Goal: Task Accomplishment & Management: Manage account settings

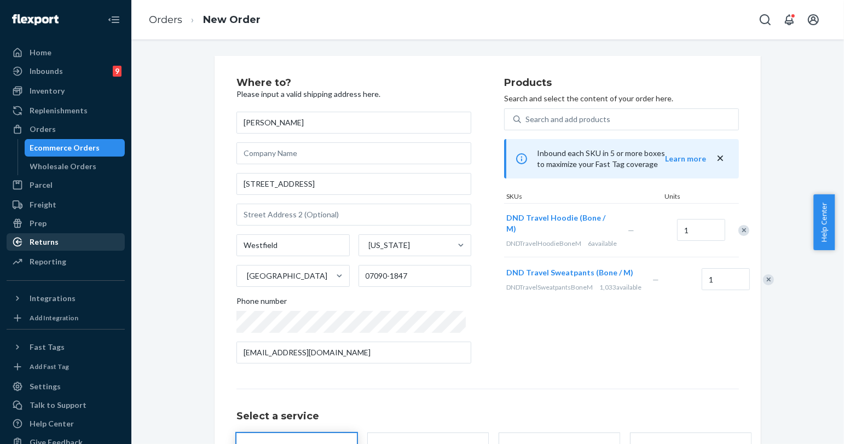
click at [55, 239] on div "Returns" at bounding box center [44, 242] width 29 height 11
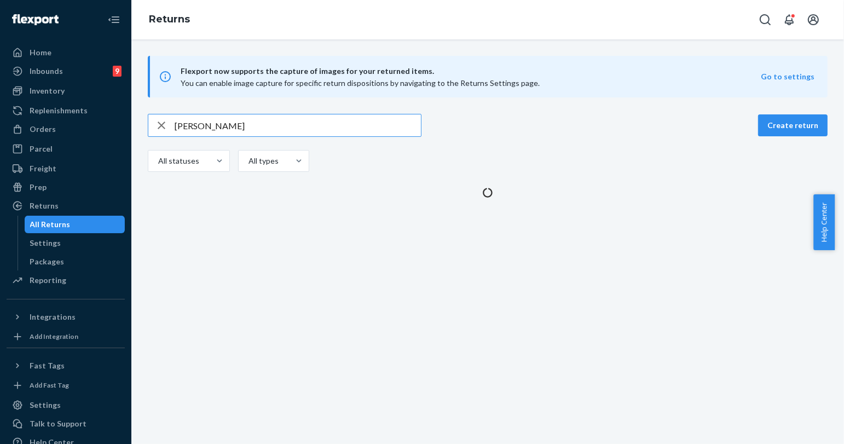
click at [191, 125] on input "[PERSON_NAME]" at bounding box center [298, 125] width 246 height 22
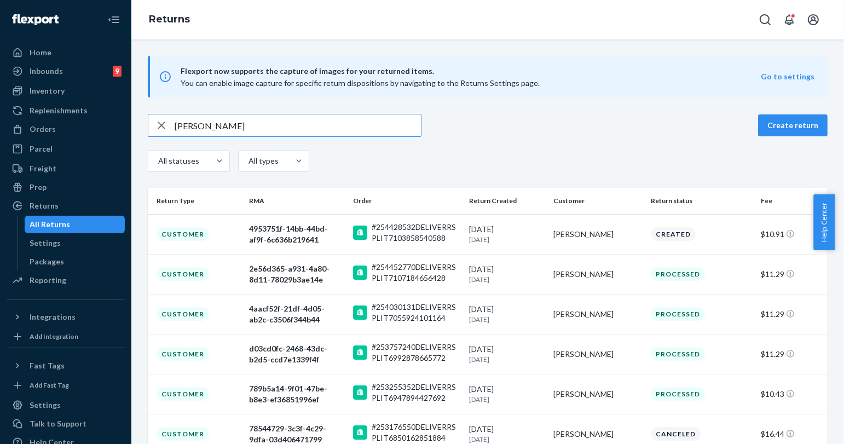
type input "[PERSON_NAME]"
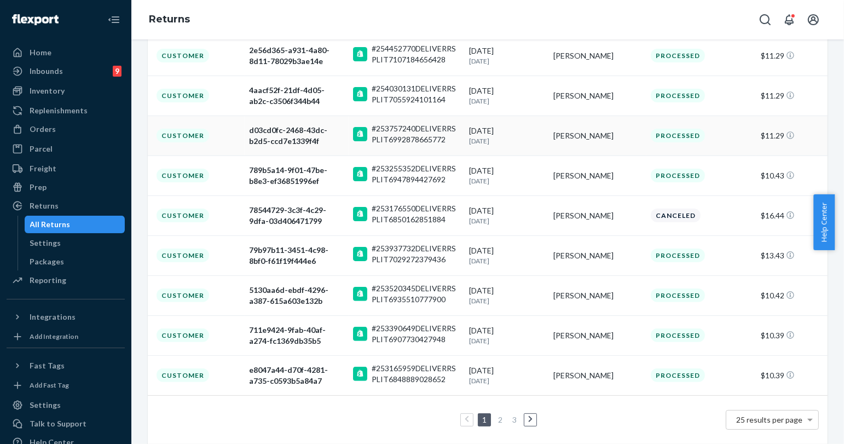
scroll to position [228, 0]
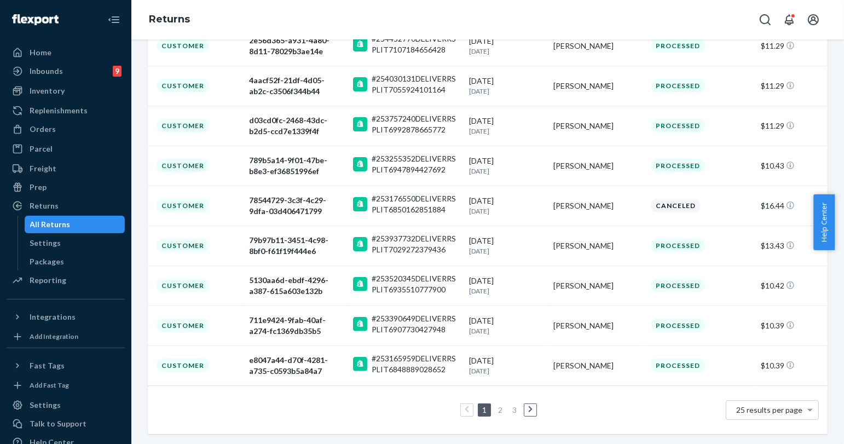
click at [500, 407] on li "2" at bounding box center [501, 410] width 10 height 13
click at [529, 410] on link at bounding box center [531, 410] width 12 height 13
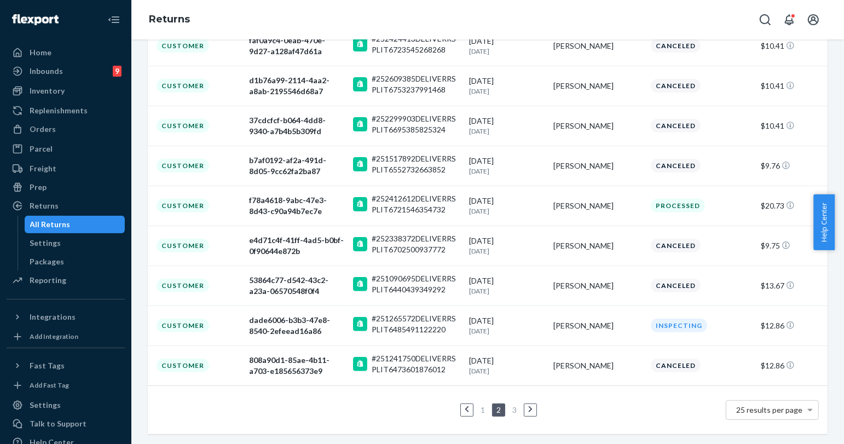
click at [528, 408] on icon at bounding box center [530, 409] width 4 height 7
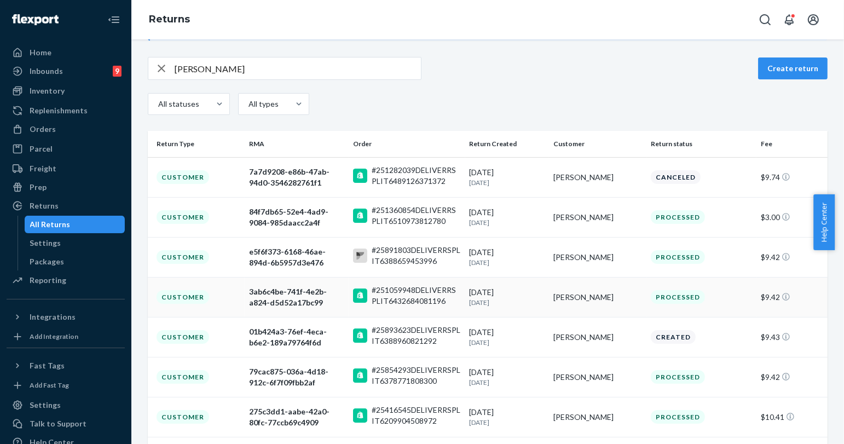
scroll to position [122, 0]
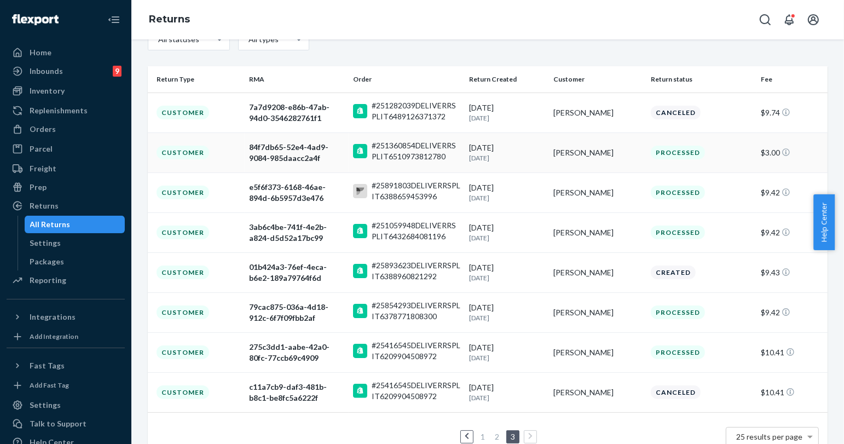
click at [591, 157] on div "[PERSON_NAME]" at bounding box center [598, 152] width 88 height 11
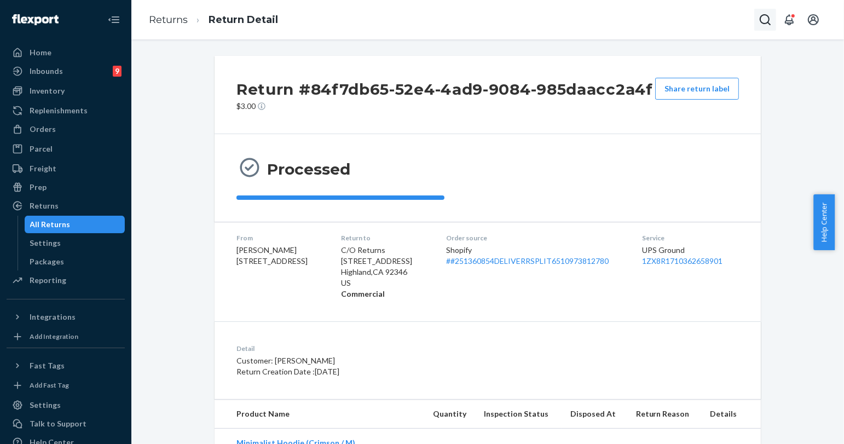
click at [767, 21] on icon "Open Search Box" at bounding box center [765, 19] width 13 height 13
click at [729, 11] on div at bounding box center [688, 20] width 175 height 22
click at [726, 15] on input "Search Input" at bounding box center [684, 19] width 135 height 11
paste input "251360854"
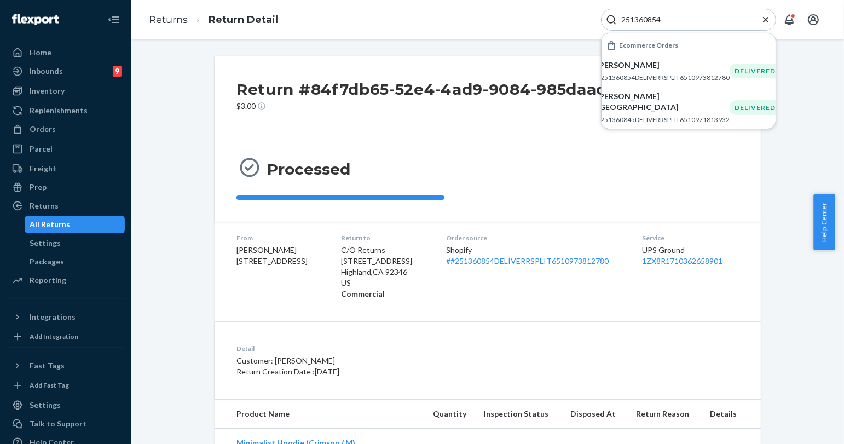
type input "251360854"
drag, startPoint x: 70, startPoint y: 133, endPoint x: 120, endPoint y: 133, distance: 49.8
click at [71, 132] on div "Orders" at bounding box center [66, 129] width 116 height 15
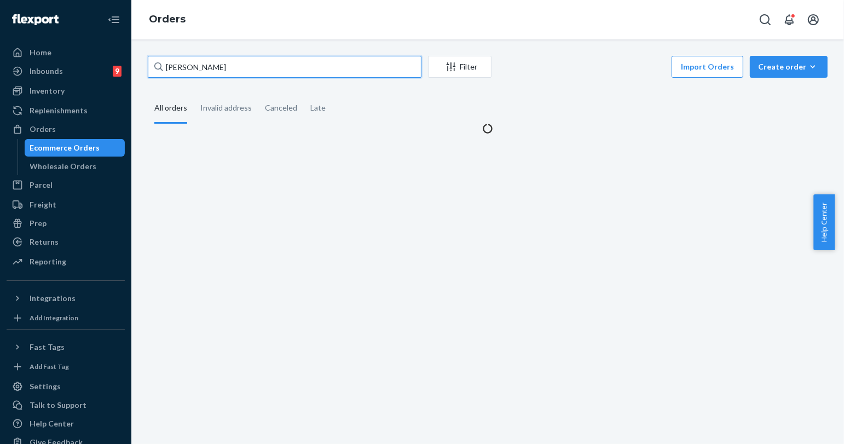
click at [197, 60] on input "[PERSON_NAME]" at bounding box center [285, 67] width 274 height 22
paste input "[PERSON_NAME]"
click at [198, 68] on input "[PERSON_NAME] [PERSON_NAME]" at bounding box center [285, 67] width 274 height 22
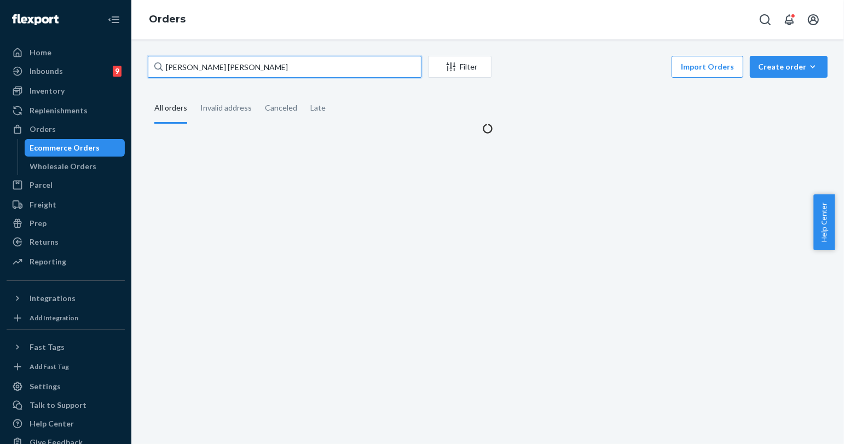
click at [198, 68] on input "[PERSON_NAME] [PERSON_NAME]" at bounding box center [285, 67] width 274 height 22
paste input "text"
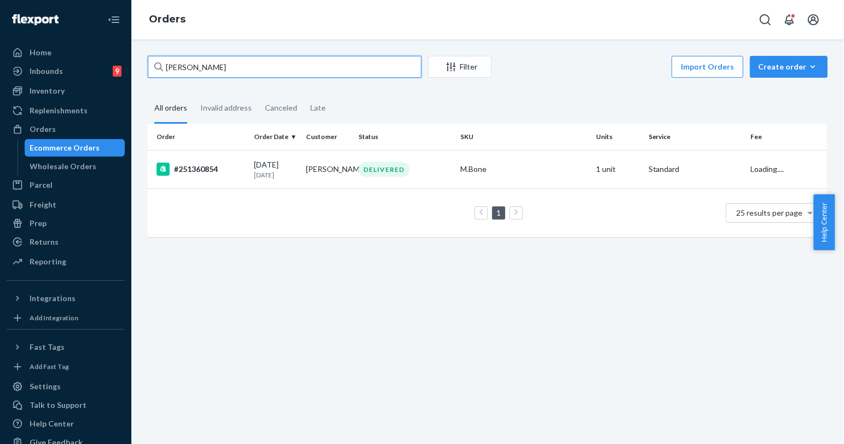
type input "[PERSON_NAME]"
click at [759, 9] on button "Open Search Box" at bounding box center [766, 20] width 22 height 22
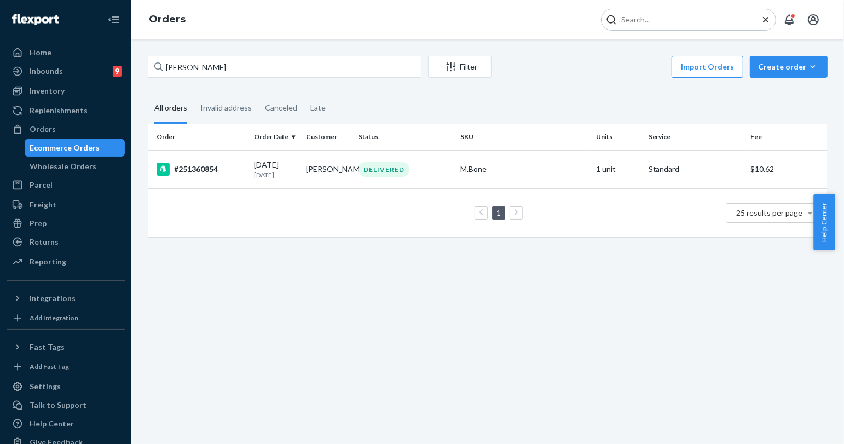
click at [714, 18] on input "Search Input" at bounding box center [684, 19] width 135 height 11
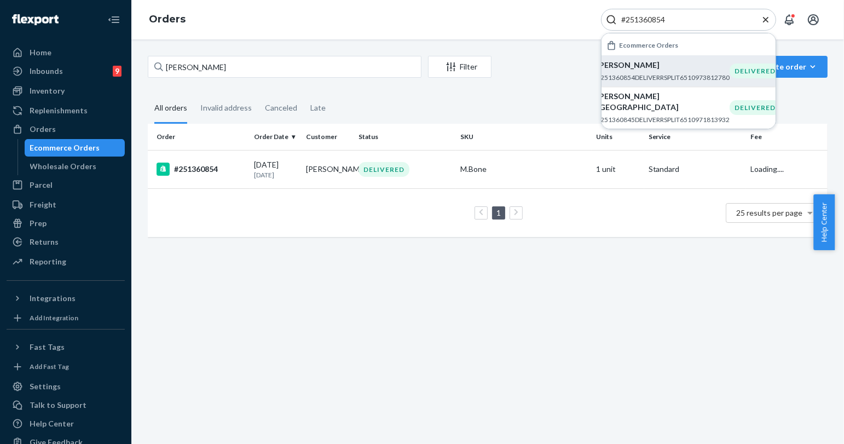
type input "#251360854"
click at [701, 67] on p "[PERSON_NAME]" at bounding box center [663, 65] width 133 height 11
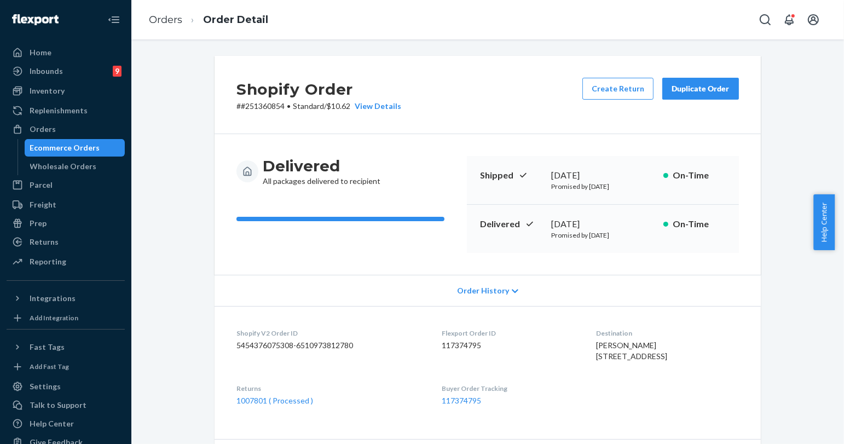
click at [701, 92] on div "Duplicate Order" at bounding box center [701, 88] width 58 height 11
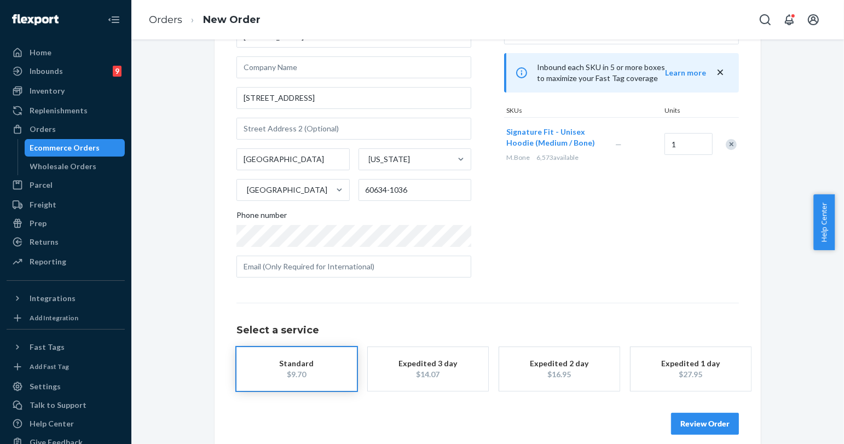
scroll to position [88, 0]
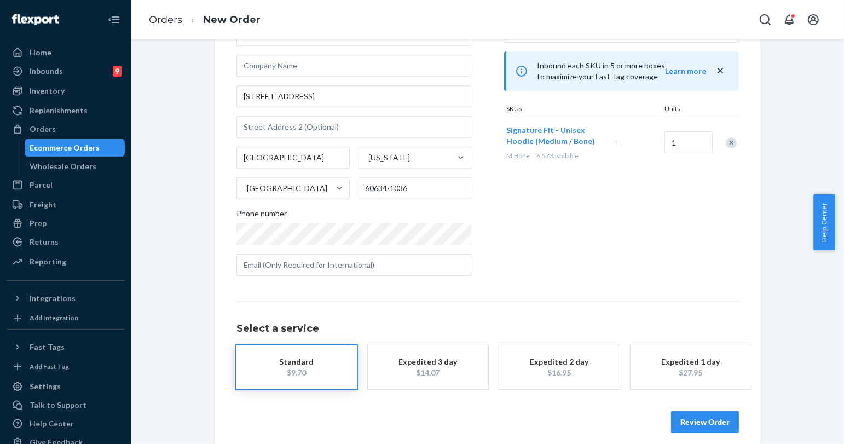
click at [697, 413] on div "Review Order" at bounding box center [488, 416] width 503 height 33
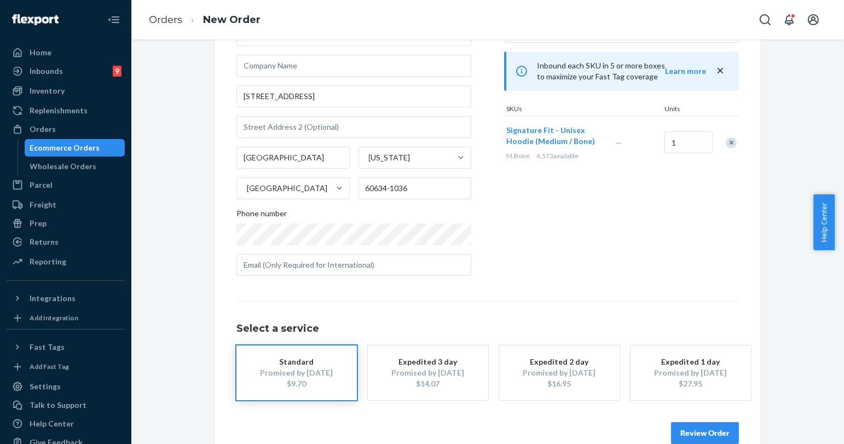
click at [695, 425] on button "Review Order" at bounding box center [705, 433] width 68 height 22
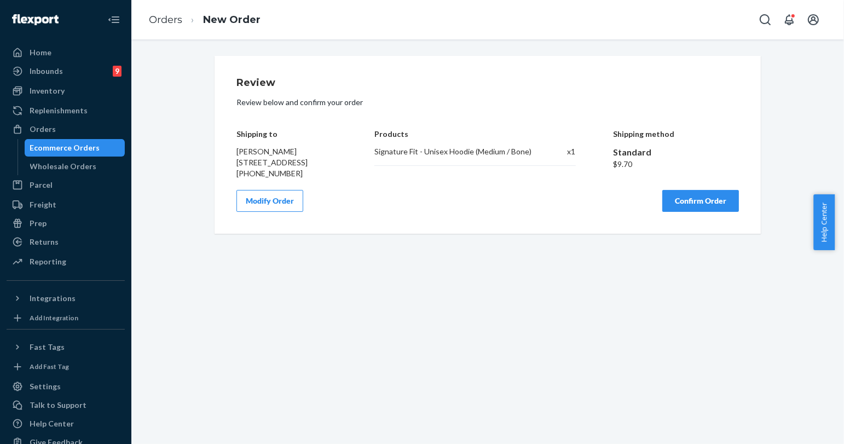
click at [687, 206] on button "Confirm Order" at bounding box center [701, 201] width 77 height 22
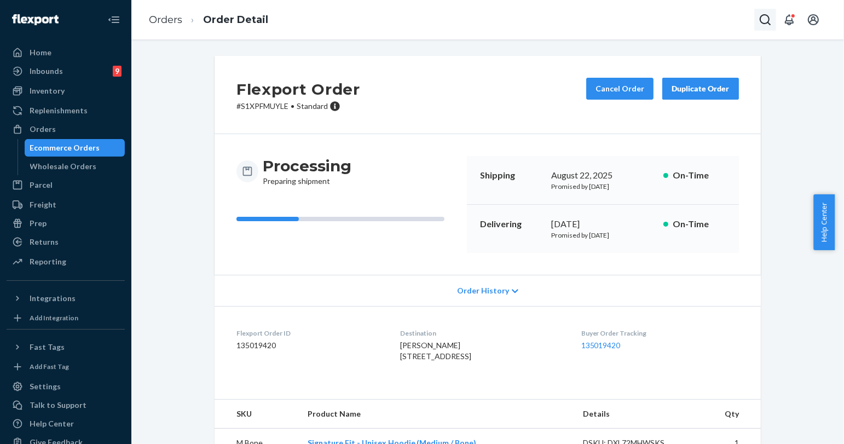
click at [761, 21] on icon "Open Search Box" at bounding box center [765, 19] width 11 height 11
click at [703, 19] on input "Search Input" at bounding box center [684, 19] width 135 height 11
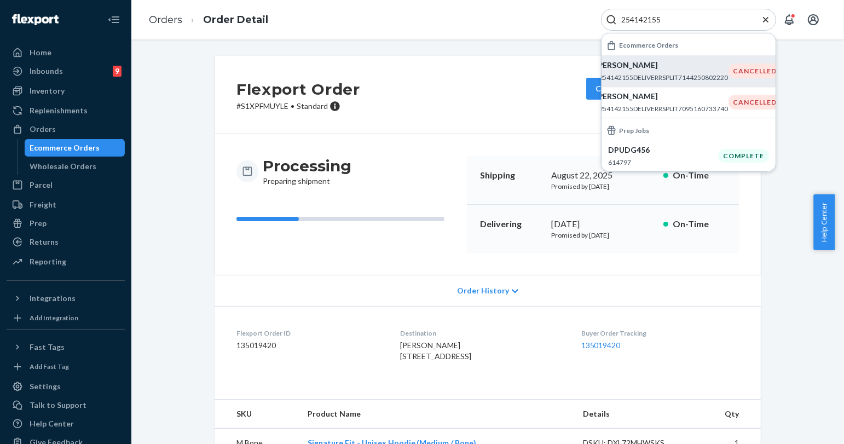
type input "254142155"
click at [698, 71] on div "[PERSON_NAME] #254142155DELIVERRSPLIT7144250802220" at bounding box center [662, 71] width 133 height 22
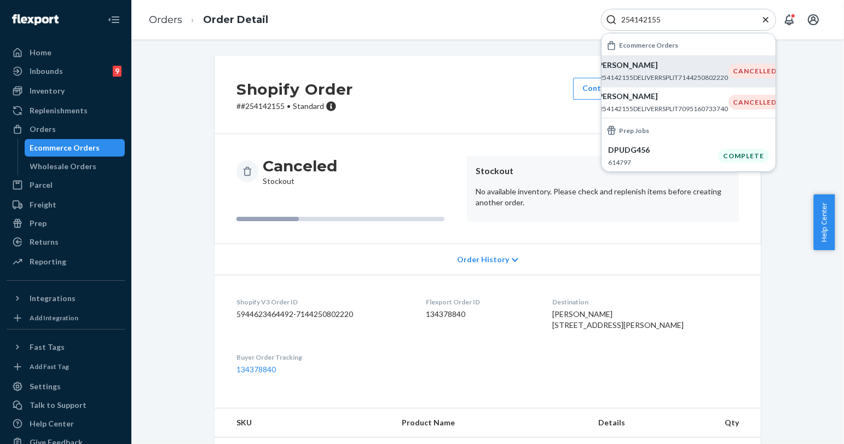
click at [769, 15] on icon "Close Search" at bounding box center [766, 19] width 11 height 11
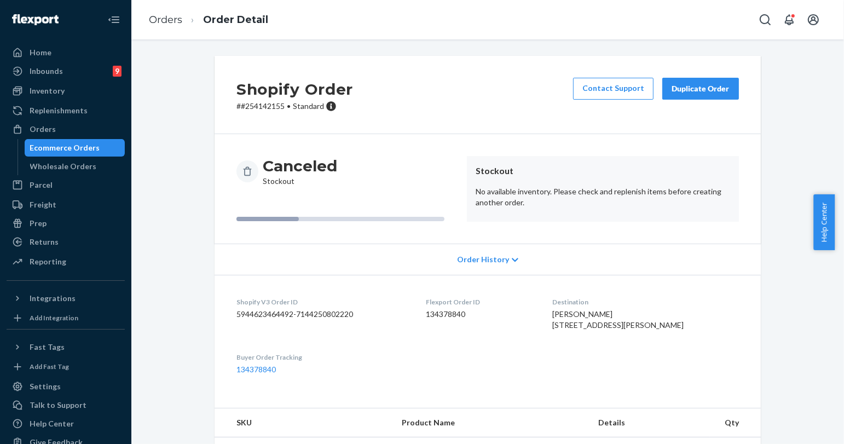
click at [727, 89] on button "Duplicate Order" at bounding box center [701, 89] width 77 height 22
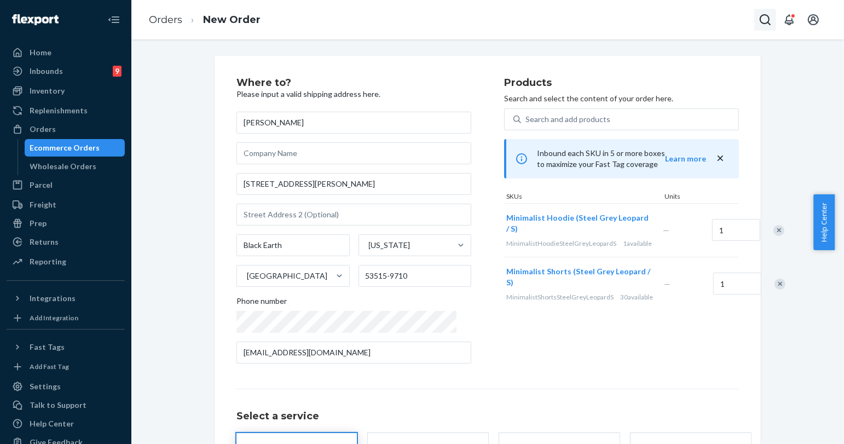
click at [760, 19] on icon "Open Search Box" at bounding box center [765, 19] width 11 height 11
click at [710, 19] on input "Search Input" at bounding box center [684, 19] width 135 height 11
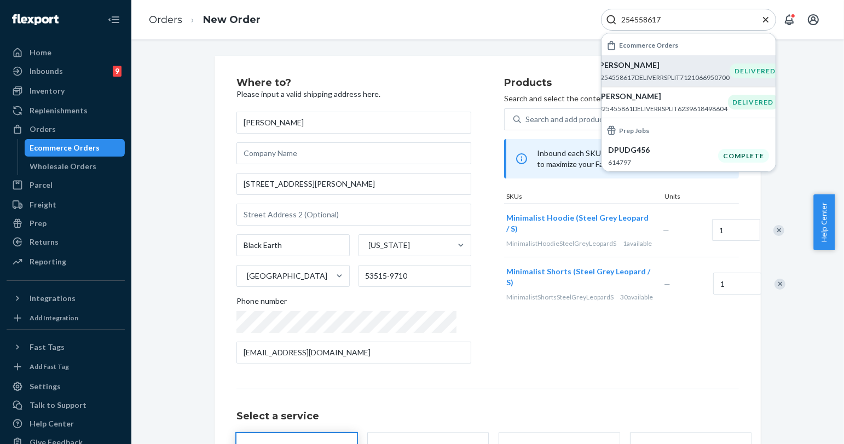
type input "254558617"
click at [684, 67] on p "[PERSON_NAME]" at bounding box center [663, 65] width 133 height 11
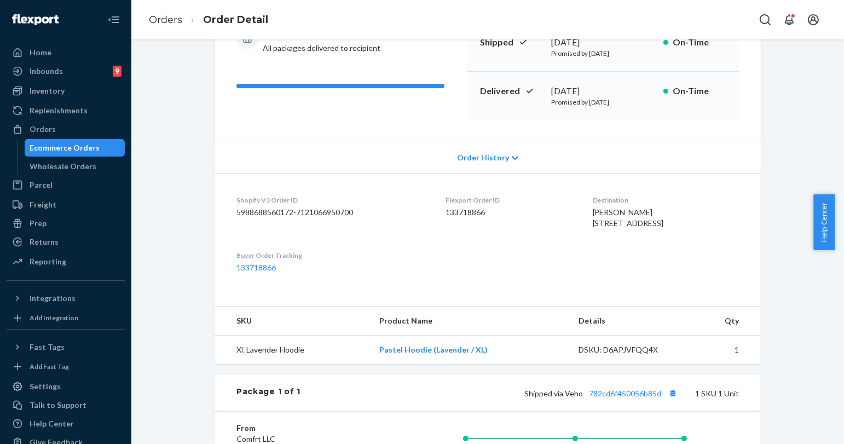
scroll to position [243, 0]
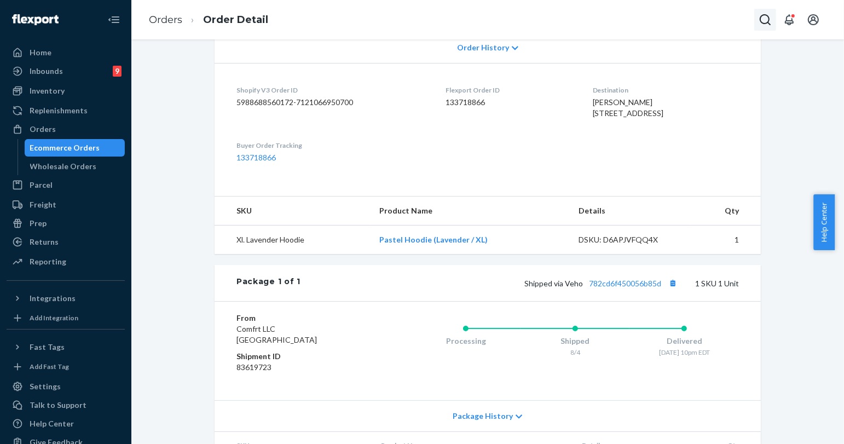
click at [767, 15] on icon "Open Search Box" at bounding box center [765, 19] width 11 height 11
click at [709, 20] on input "Search Input" at bounding box center [684, 19] width 135 height 11
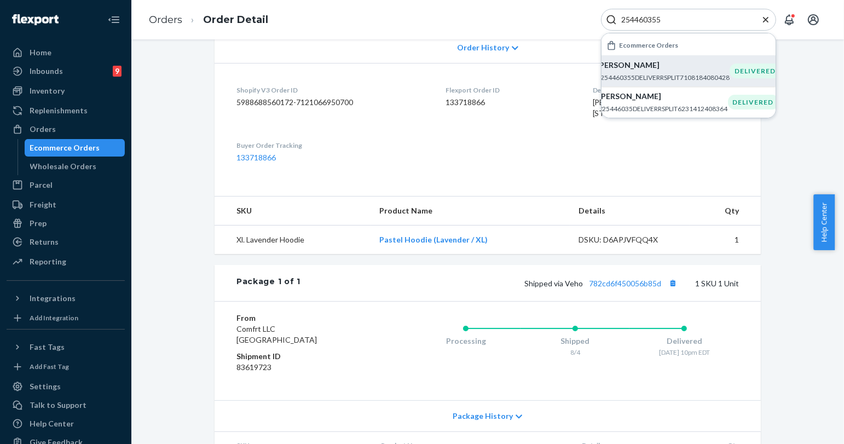
type input "254460355"
click at [676, 67] on p "[PERSON_NAME]" at bounding box center [663, 65] width 133 height 11
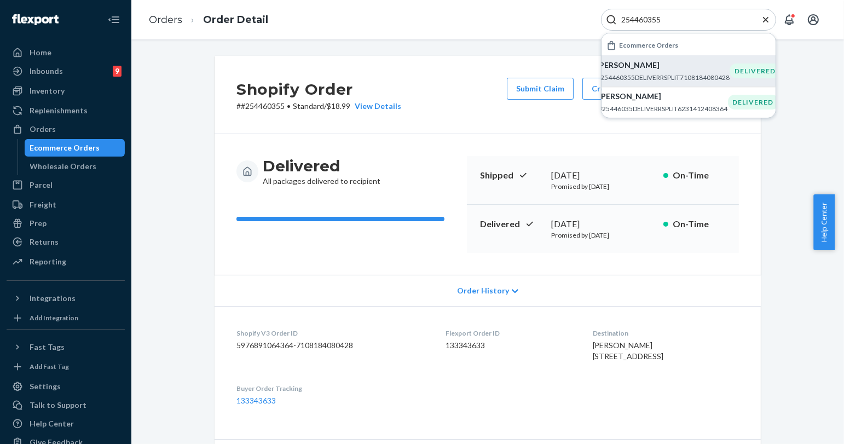
click at [766, 21] on icon "Close Search" at bounding box center [766, 19] width 11 height 11
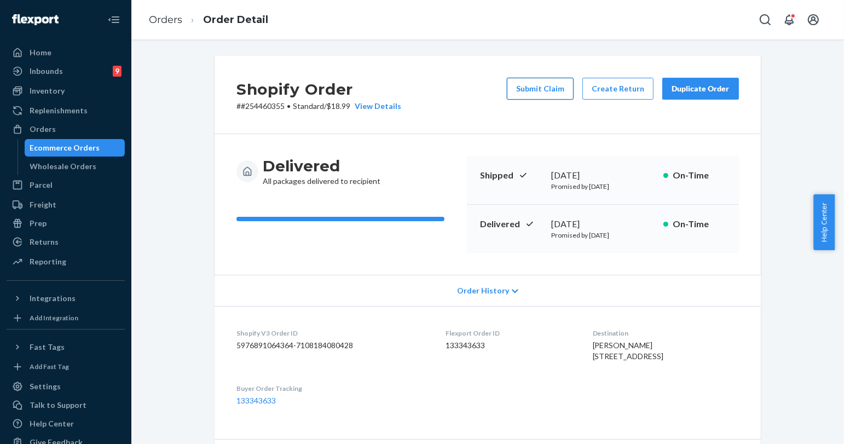
click at [551, 85] on button "Submit Claim" at bounding box center [540, 89] width 67 height 22
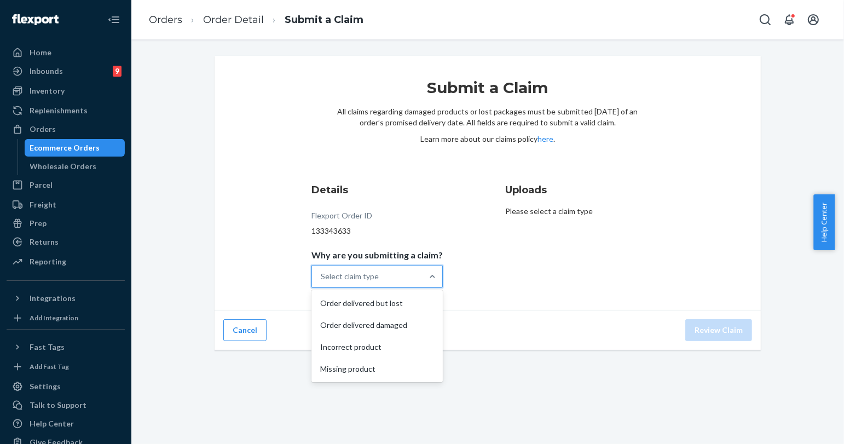
click at [414, 279] on div "Select claim type" at bounding box center [367, 277] width 111 height 22
click at [322, 279] on input "Why are you submitting a claim? option Order delivered but lost focused, 1 of 4…" at bounding box center [321, 276] width 1 height 11
click at [383, 372] on div "Missing product" at bounding box center [377, 369] width 127 height 22
click at [322, 282] on input "Why are you submitting a claim? option Missing product focused, 0 of 4. 4 resul…" at bounding box center [321, 276] width 1 height 11
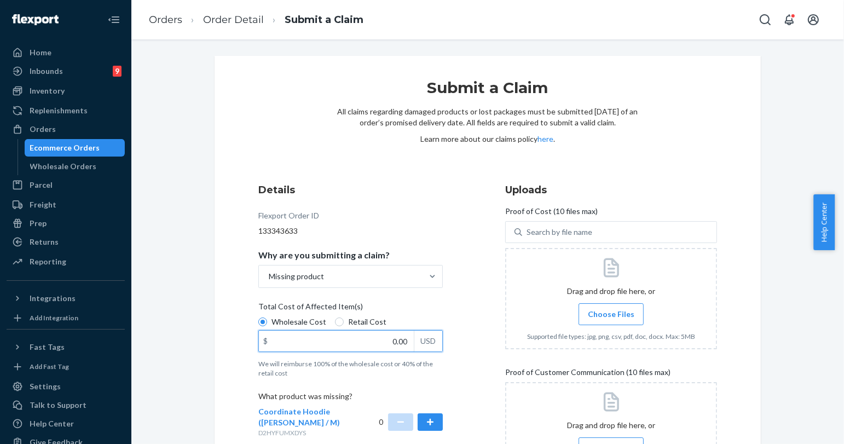
click at [392, 342] on input "0.00" at bounding box center [336, 341] width 155 height 21
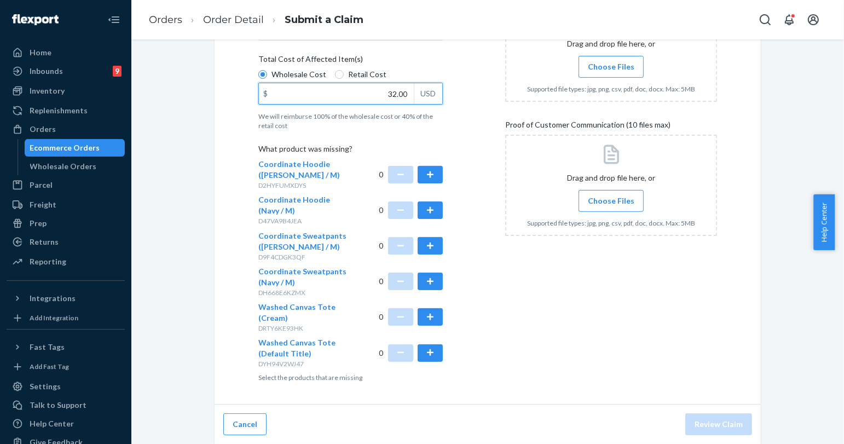
scroll to position [248, 0]
type input "32.00"
click at [431, 281] on button "button" at bounding box center [430, 281] width 25 height 18
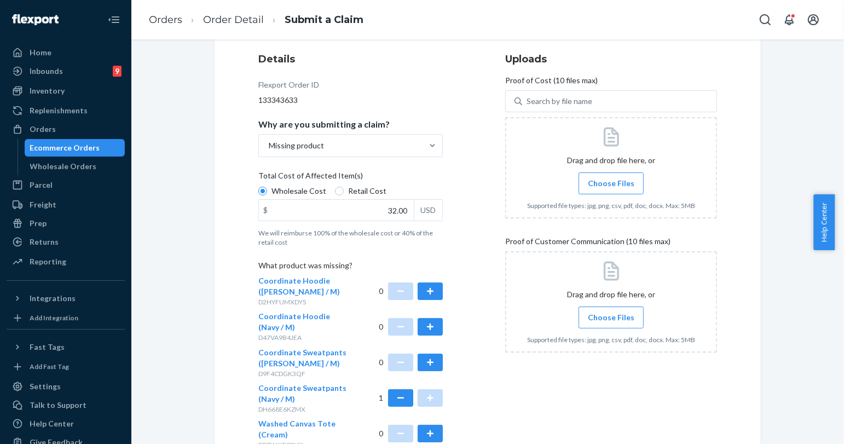
scroll to position [126, 0]
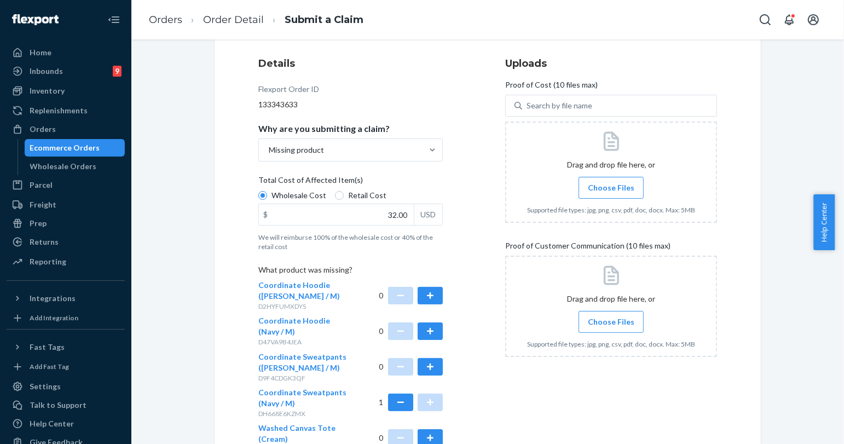
click at [621, 183] on span "Choose Files" at bounding box center [611, 187] width 47 height 11
click at [612, 183] on input "Choose Files" at bounding box center [611, 188] width 1 height 12
click at [621, 315] on label "Choose Files" at bounding box center [611, 322] width 65 height 22
click at [612, 316] on input "Choose Files" at bounding box center [611, 322] width 1 height 12
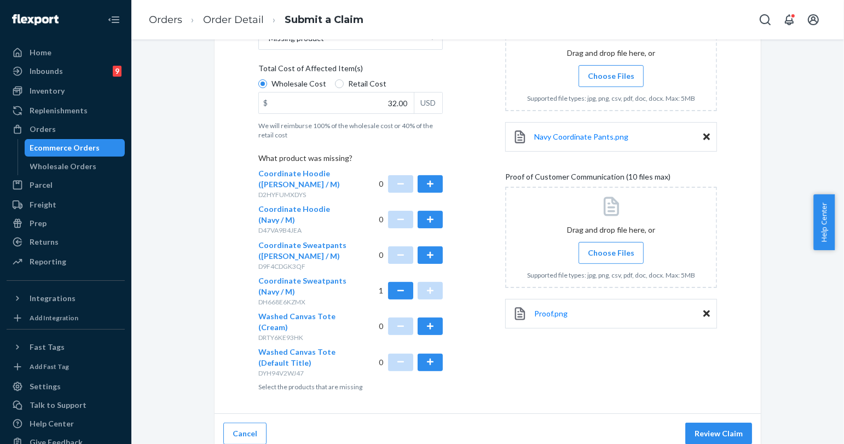
scroll to position [248, 0]
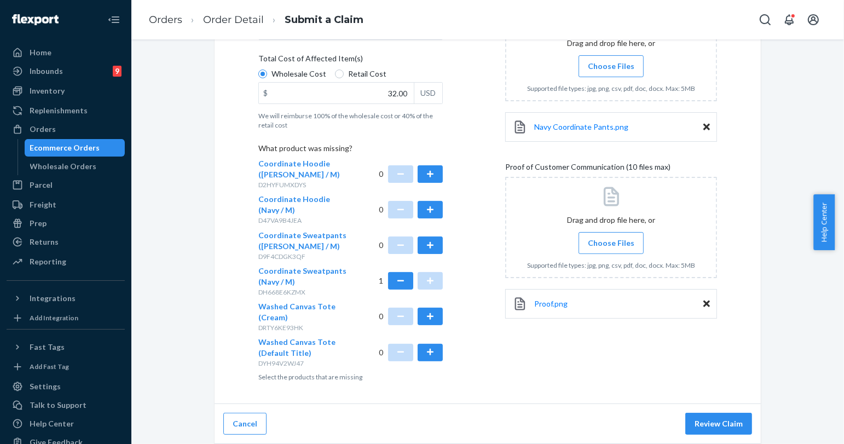
click at [600, 246] on span "Choose Files" at bounding box center [611, 243] width 47 height 11
click at [611, 246] on input "Choose Files" at bounding box center [611, 243] width 1 height 12
click at [709, 422] on button "Review Claim" at bounding box center [719, 424] width 67 height 22
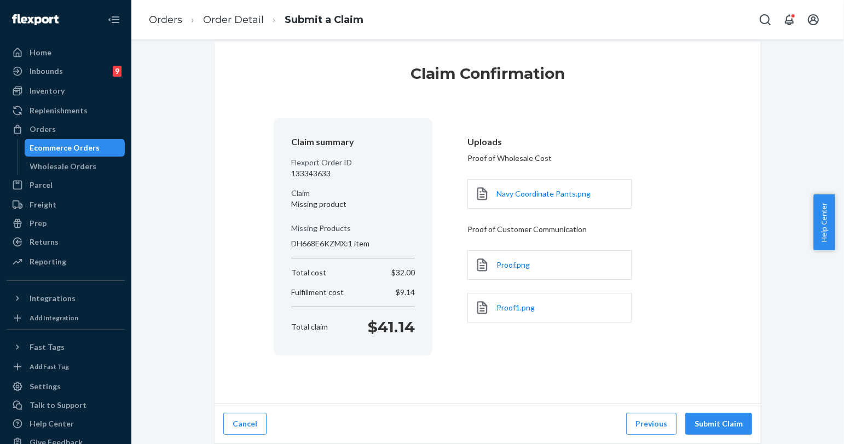
scroll to position [14, 0]
click at [697, 418] on button "Submit Claim" at bounding box center [719, 424] width 67 height 22
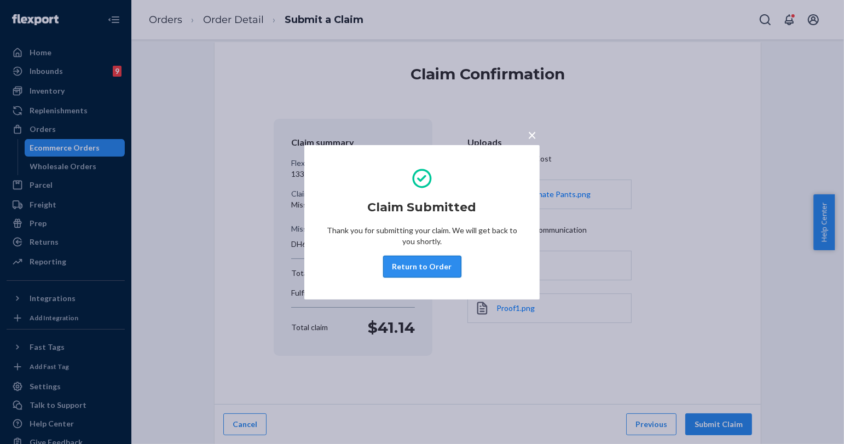
click at [441, 267] on button "Return to Order" at bounding box center [422, 267] width 78 height 22
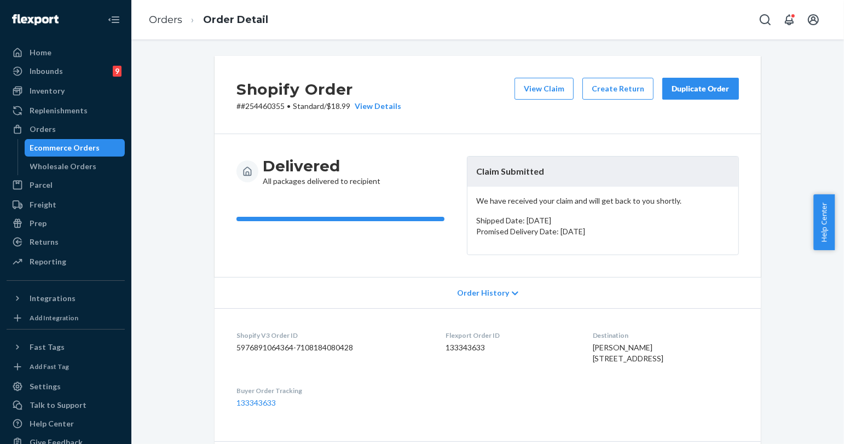
click at [674, 88] on div "Duplicate Order" at bounding box center [701, 88] width 58 height 11
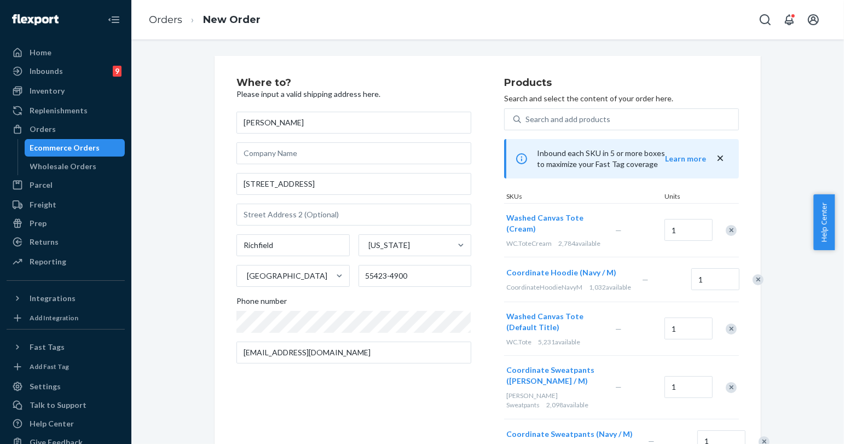
click at [730, 229] on div "Remove Item" at bounding box center [731, 230] width 11 height 11
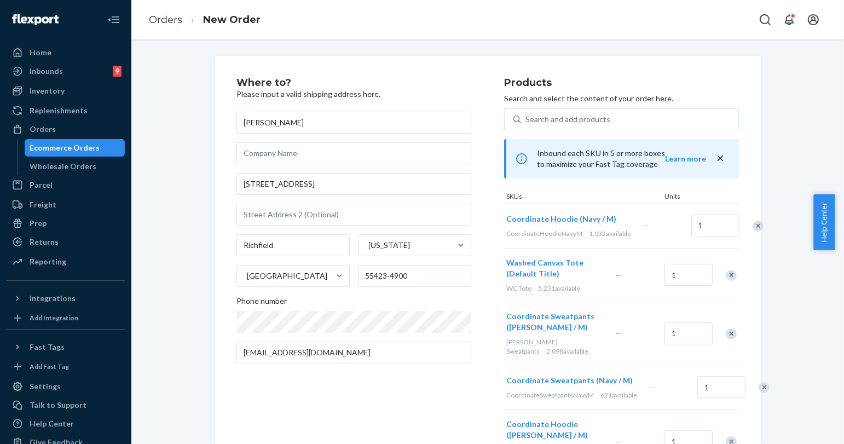
click at [753, 232] on div "Remove Item" at bounding box center [758, 226] width 11 height 11
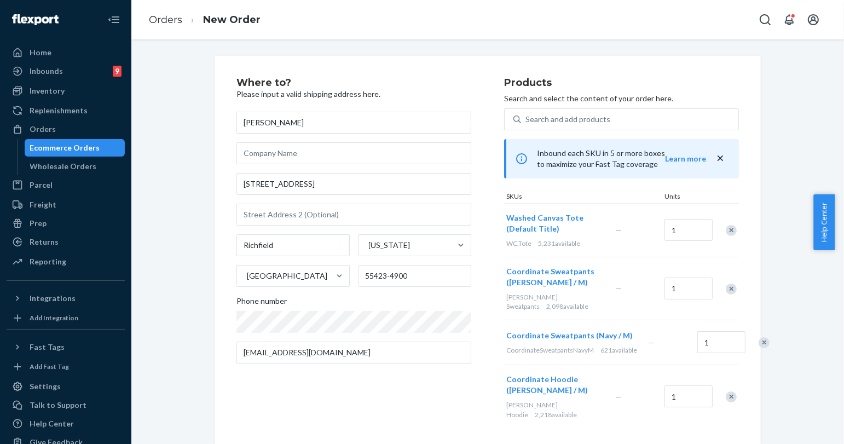
click at [726, 233] on div "Remove Item" at bounding box center [731, 230] width 11 height 11
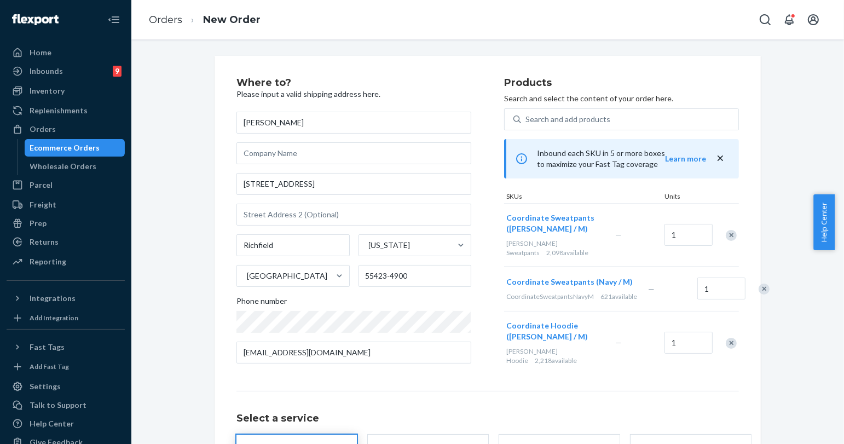
click at [726, 233] on div "Remove Item" at bounding box center [731, 235] width 11 height 11
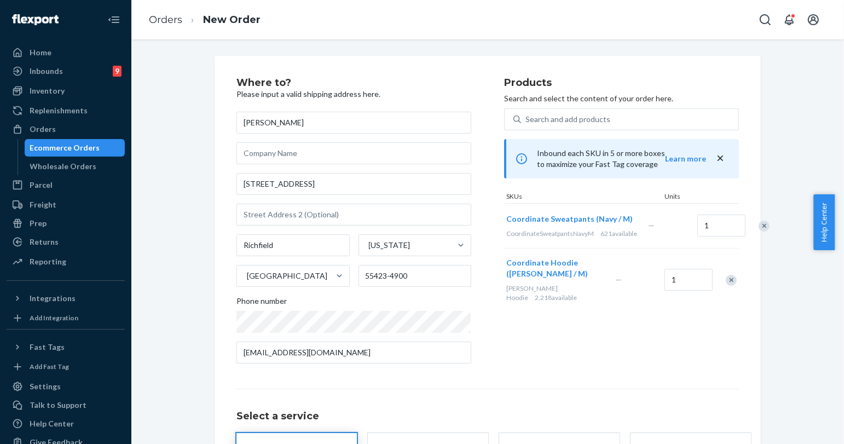
click at [730, 286] on div "Remove Item" at bounding box center [731, 280] width 11 height 11
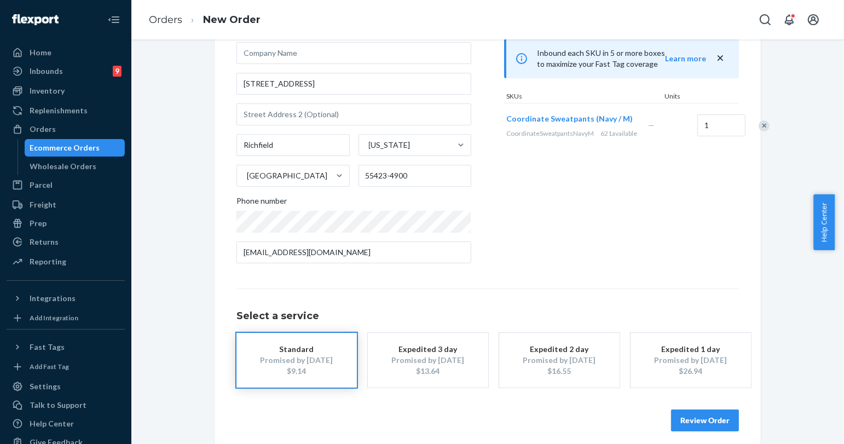
scroll to position [110, 0]
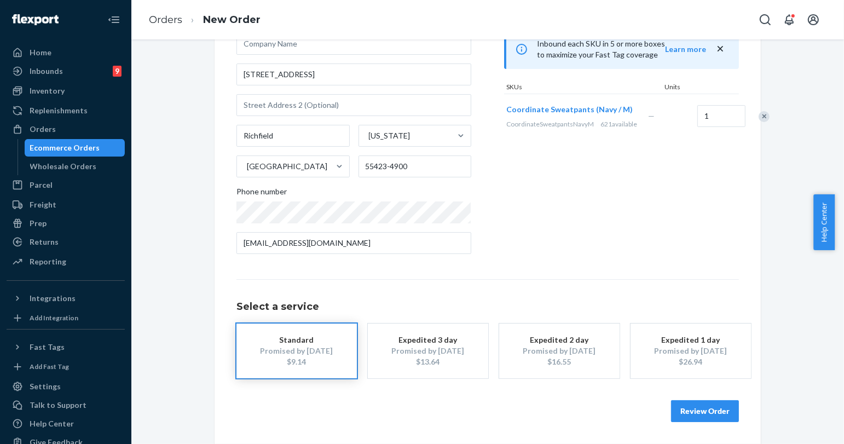
click at [706, 396] on div "Review Order" at bounding box center [488, 405] width 503 height 33
click at [705, 402] on button "Review Order" at bounding box center [705, 411] width 68 height 22
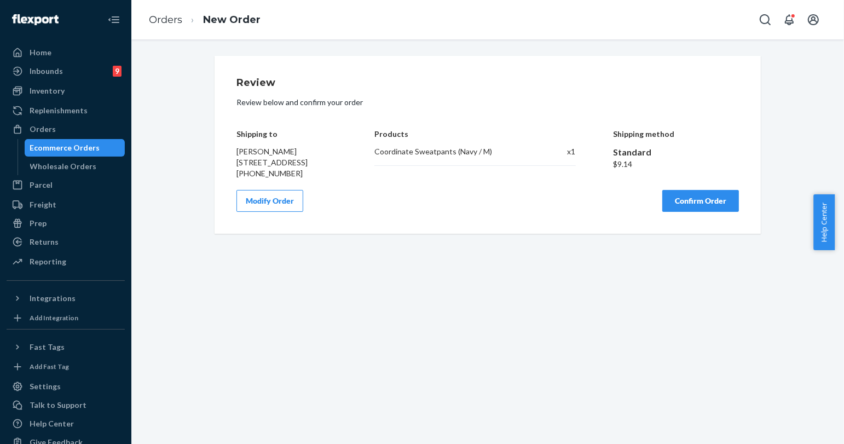
click at [683, 212] on button "Confirm Order" at bounding box center [701, 201] width 77 height 22
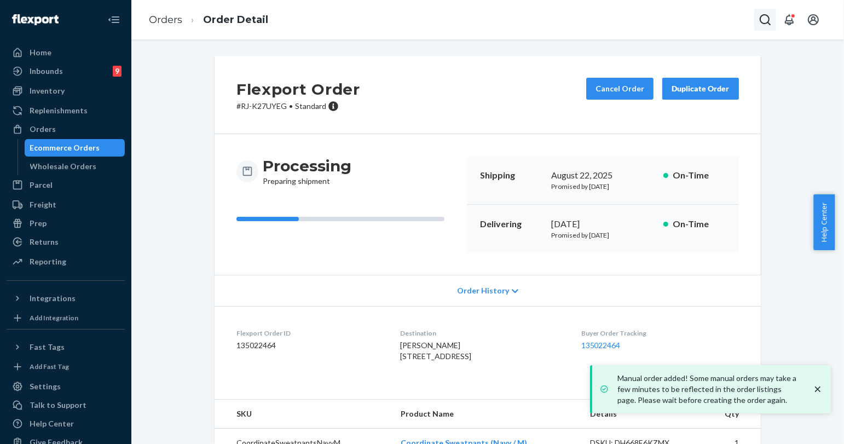
click at [762, 26] on icon "Open Search Box" at bounding box center [765, 19] width 13 height 13
click at [697, 22] on input "Search Input" at bounding box center [684, 19] width 135 height 11
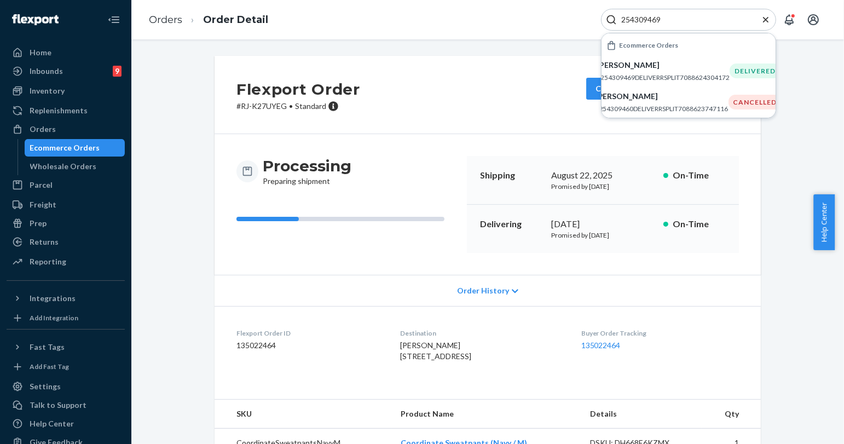
type input "254309469"
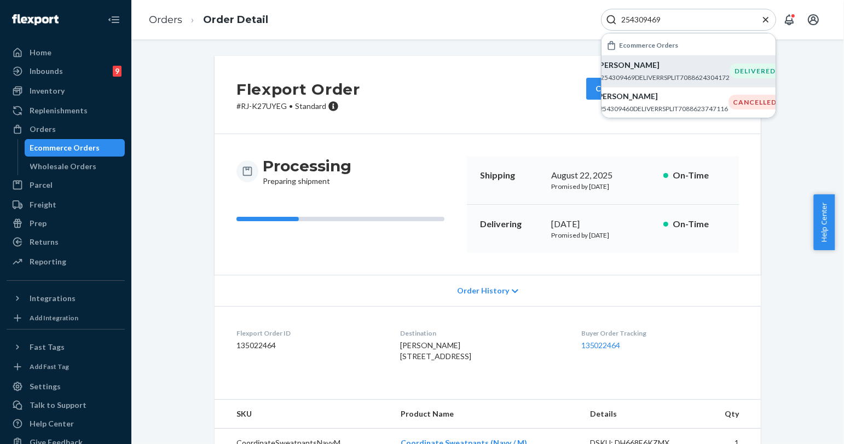
click at [646, 73] on p "#254309469DELIVERRSPLIT7088624304172" at bounding box center [663, 77] width 133 height 9
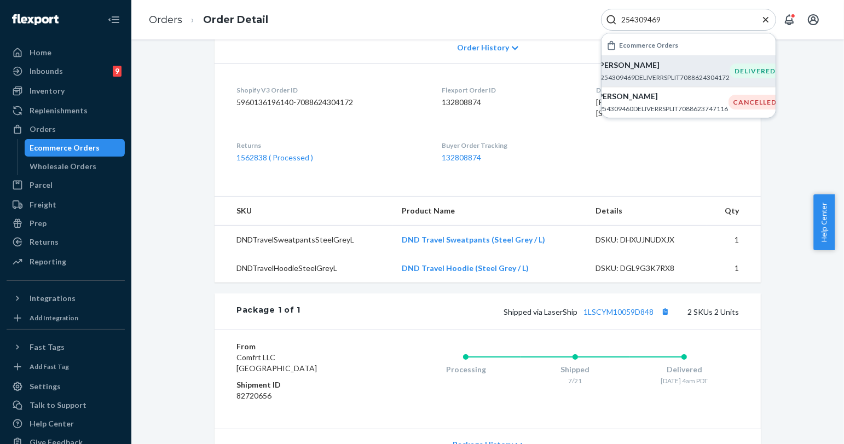
scroll to position [304, 0]
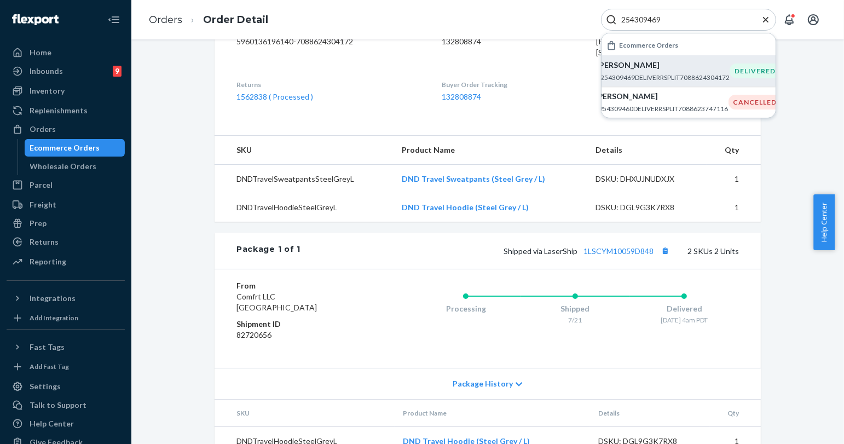
click at [767, 15] on icon "Close Search" at bounding box center [766, 19] width 11 height 11
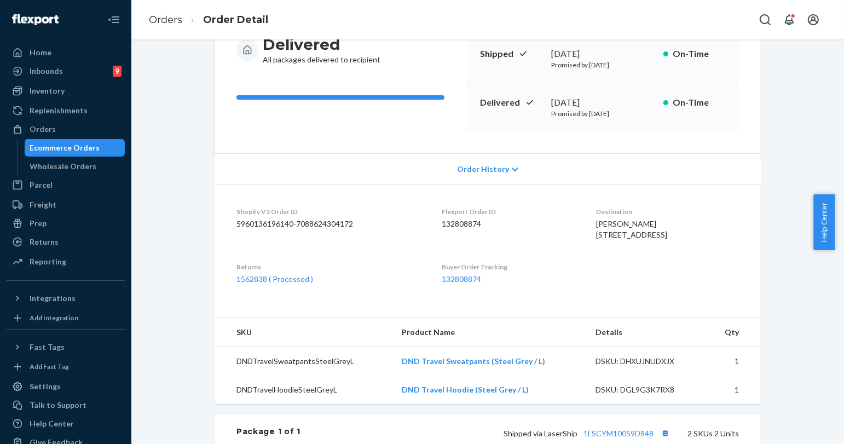
scroll to position [0, 0]
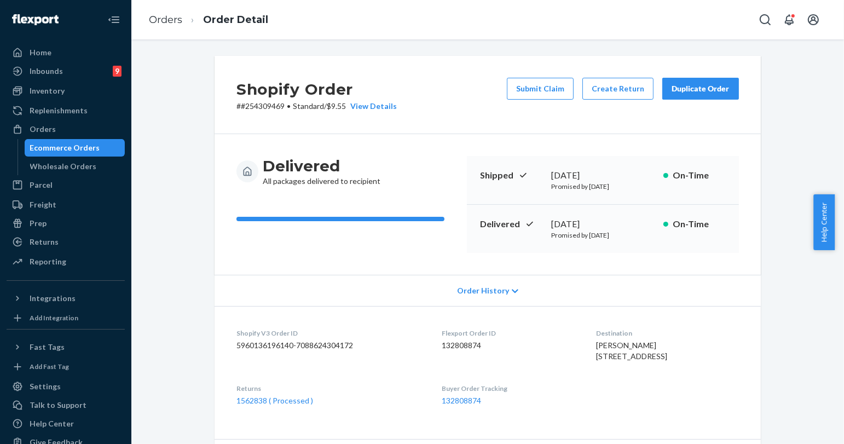
click at [704, 88] on div "Duplicate Order" at bounding box center [701, 88] width 58 height 11
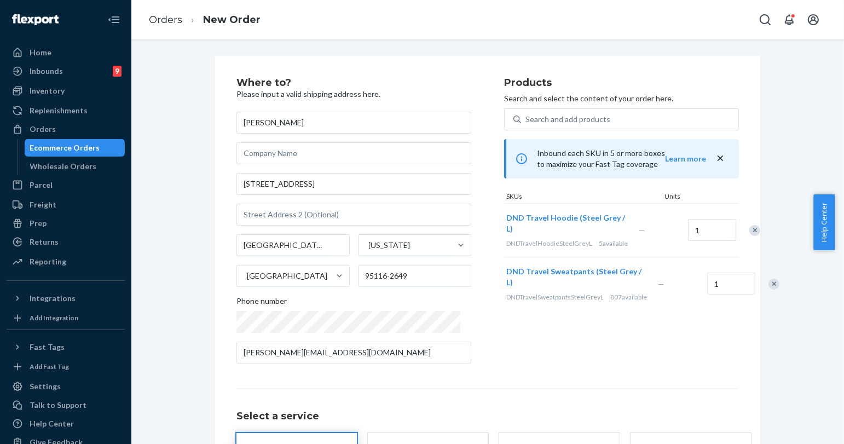
click at [769, 290] on div "Remove Item" at bounding box center [774, 284] width 11 height 11
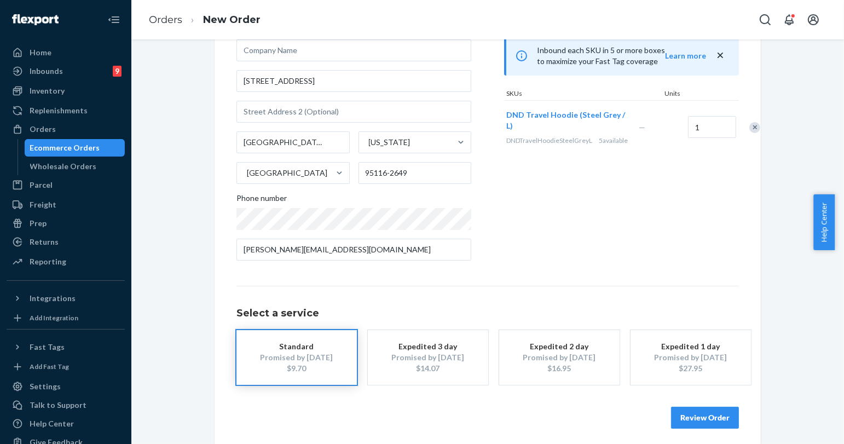
scroll to position [110, 0]
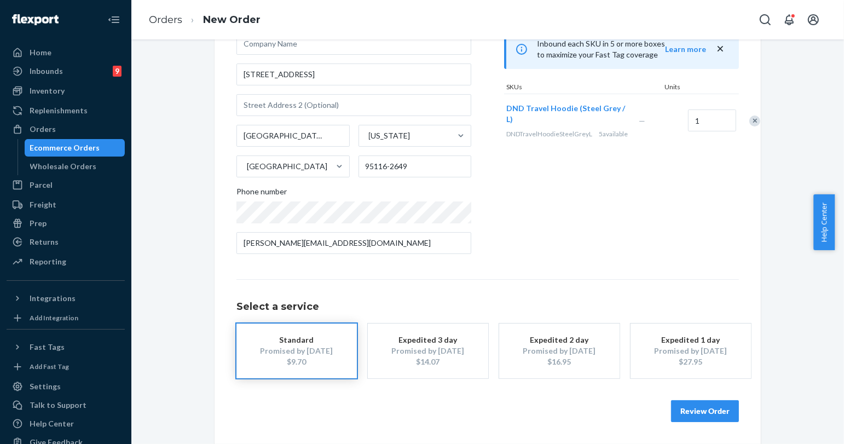
click at [694, 413] on button "Review Order" at bounding box center [705, 411] width 68 height 22
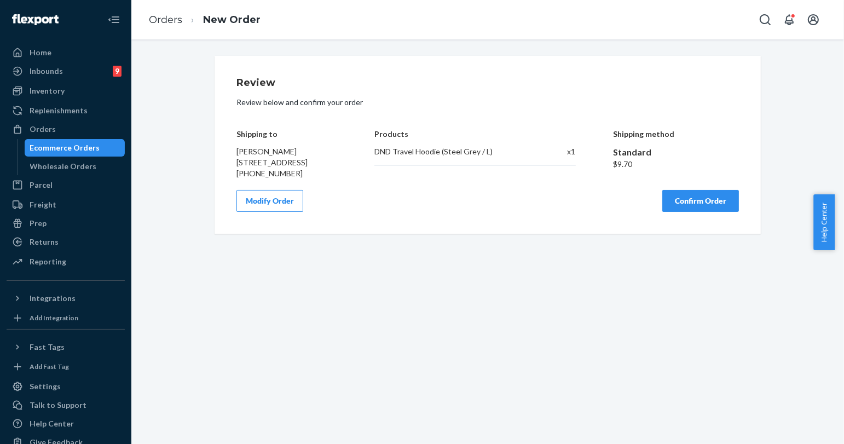
scroll to position [0, 0]
click at [688, 212] on button "Confirm Order" at bounding box center [701, 201] width 77 height 22
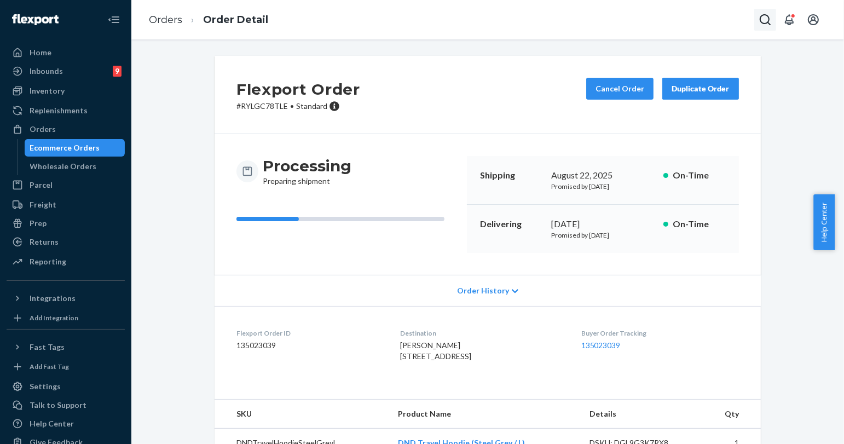
click at [771, 20] on icon "Open Search Box" at bounding box center [765, 19] width 13 height 13
click at [735, 17] on input "Search Input" at bounding box center [684, 19] width 135 height 11
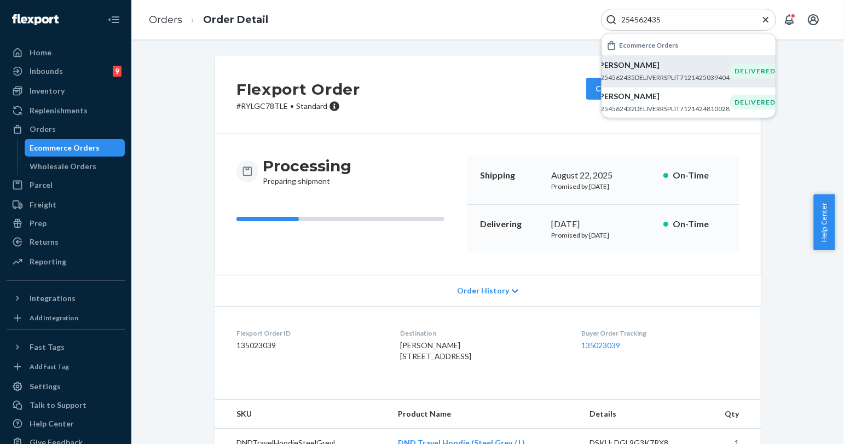
type input "254562435"
click at [692, 80] on p "#254562435DELIVERRSPLIT7121425039404" at bounding box center [663, 77] width 133 height 9
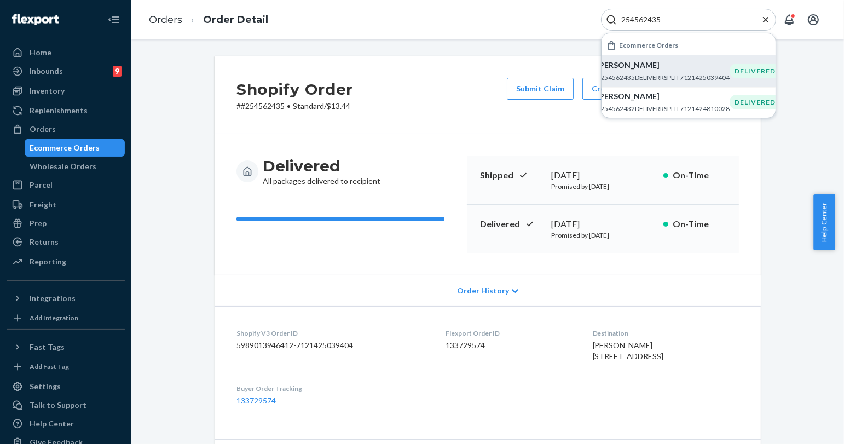
click at [763, 14] on icon "Close Search" at bounding box center [766, 19] width 11 height 11
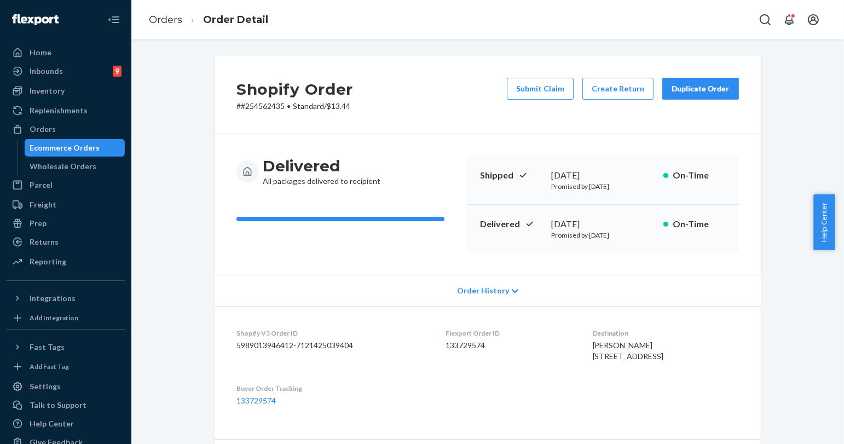
click at [697, 90] on div "Duplicate Order" at bounding box center [701, 88] width 58 height 11
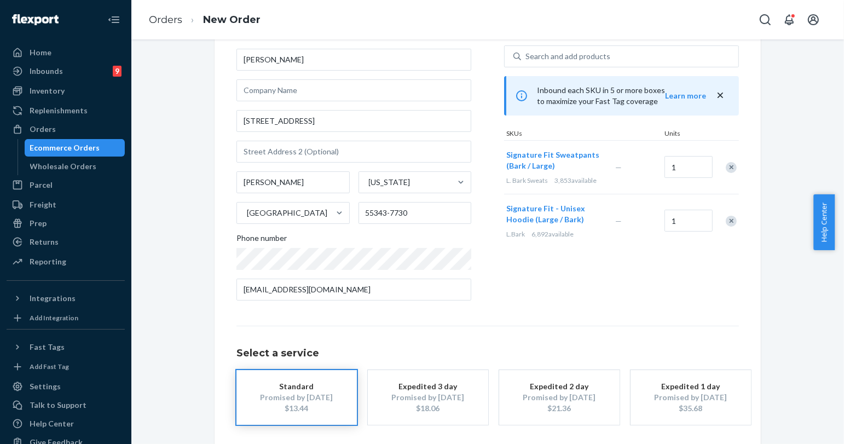
scroll to position [110, 0]
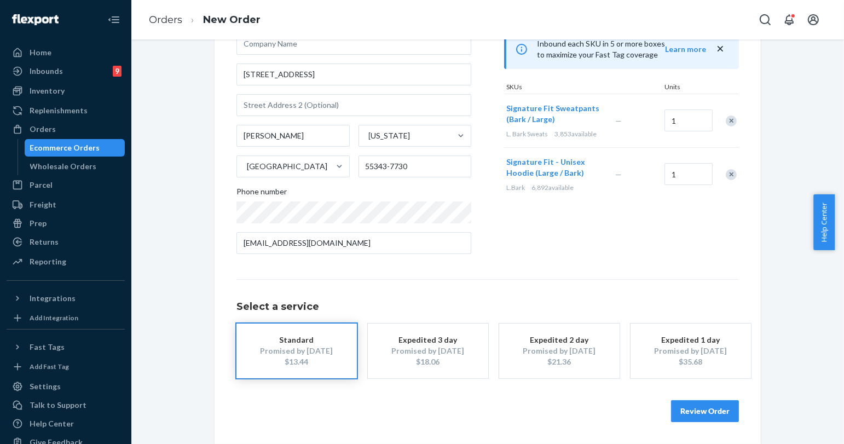
click at [698, 402] on button "Review Order" at bounding box center [705, 411] width 68 height 22
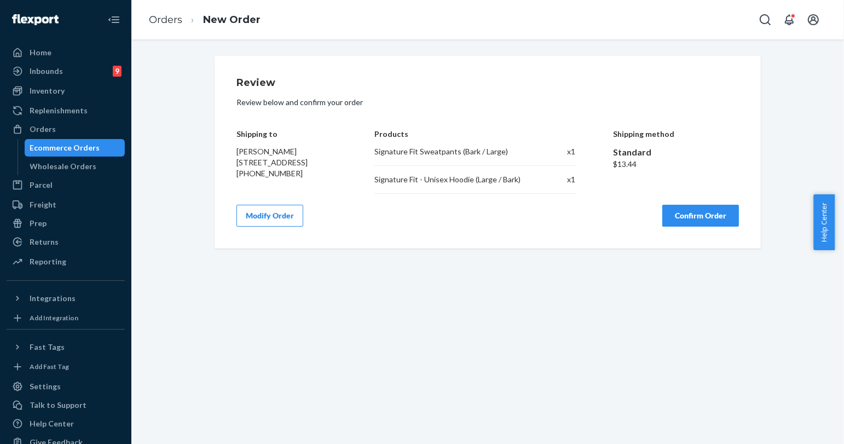
scroll to position [0, 0]
click at [692, 223] on button "Confirm Order" at bounding box center [701, 216] width 77 height 22
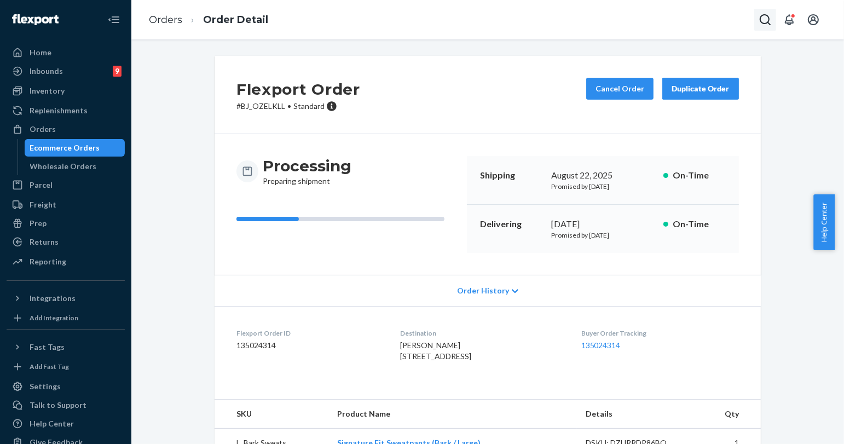
click at [770, 25] on icon "Open Search Box" at bounding box center [765, 19] width 11 height 11
click at [714, 20] on input "Search Input" at bounding box center [684, 19] width 135 height 11
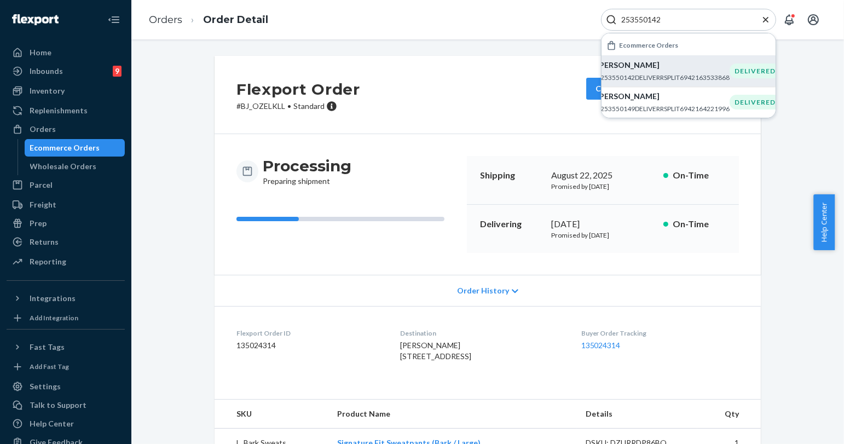
type input "253550142"
click at [640, 83] on li "[PERSON_NAME] #253550142DELIVERRSPLIT6942163533868 DELIVERED" at bounding box center [689, 70] width 174 height 31
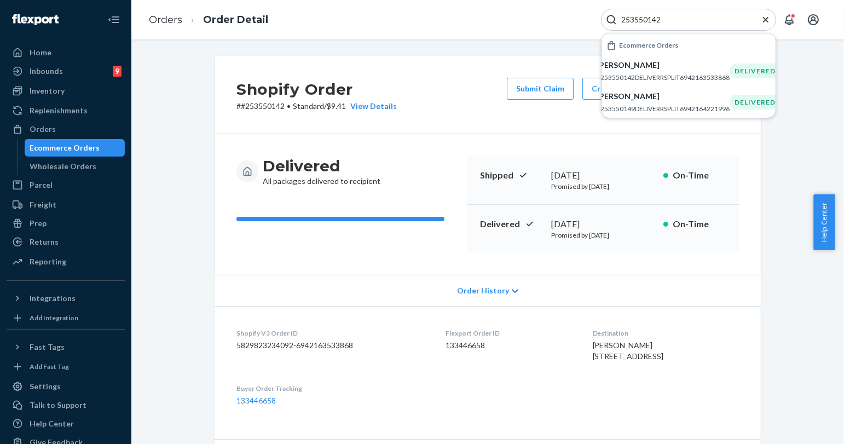
click at [769, 19] on icon "Close Search" at bounding box center [766, 19] width 11 height 11
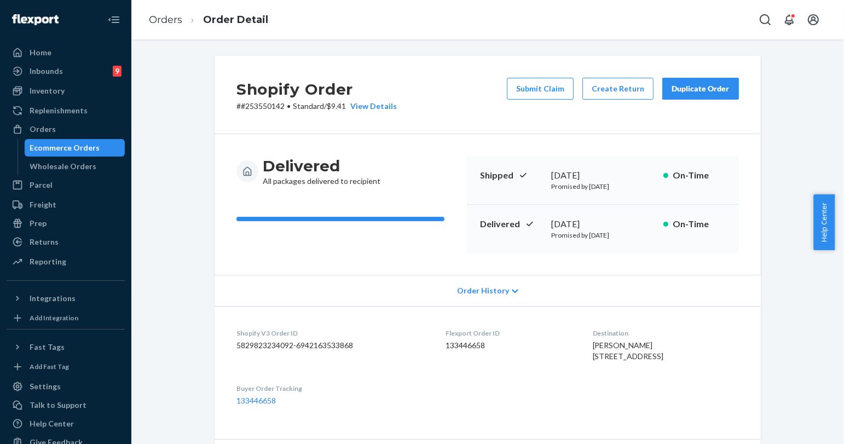
click at [701, 87] on div "Duplicate Order" at bounding box center [701, 88] width 58 height 11
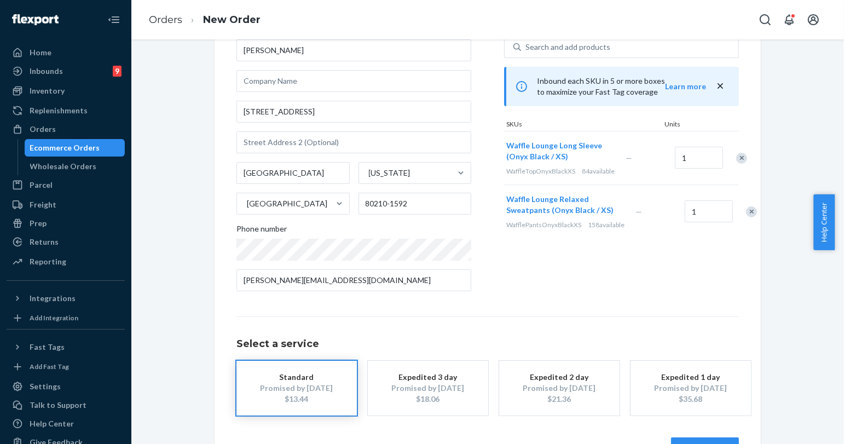
scroll to position [110, 0]
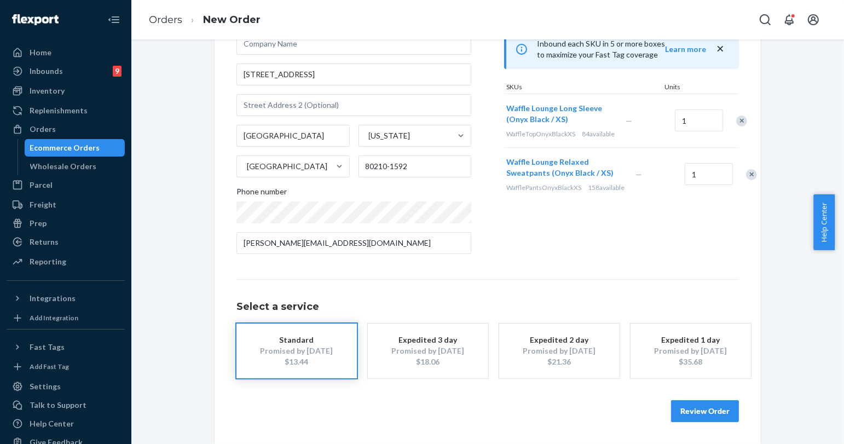
click at [697, 412] on button "Review Order" at bounding box center [705, 411] width 68 height 22
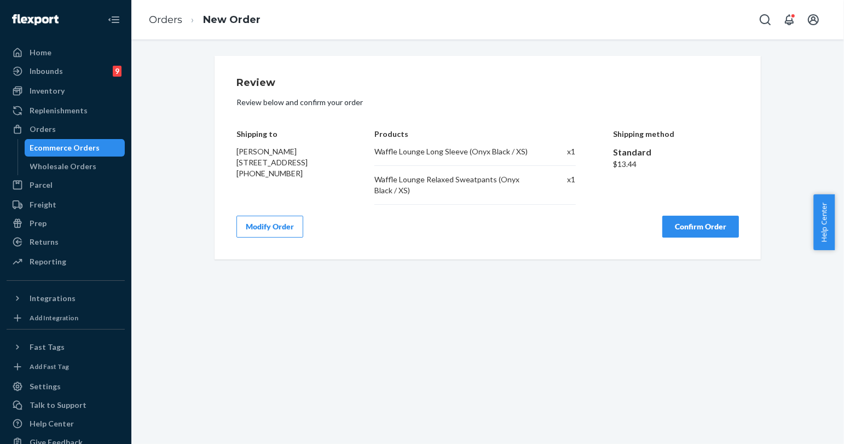
click at [698, 222] on button "Confirm Order" at bounding box center [701, 227] width 77 height 22
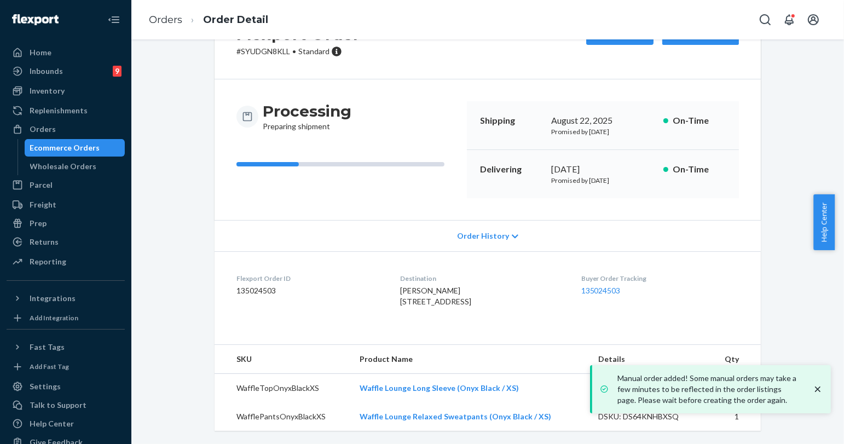
scroll to position [76, 0]
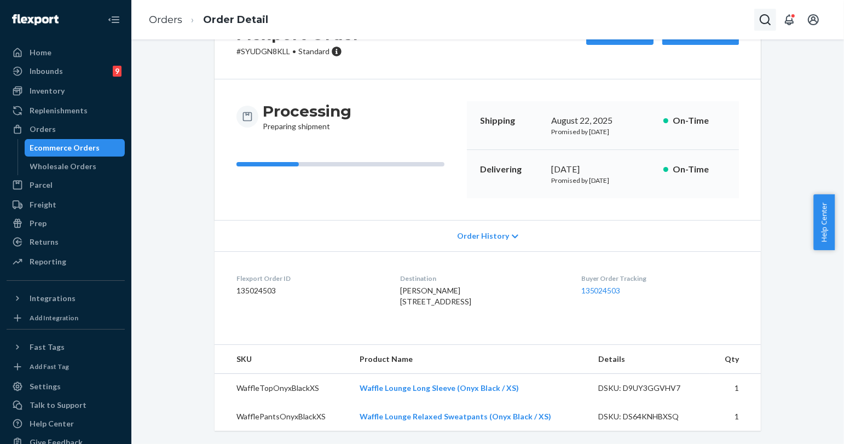
click at [767, 25] on icon "Open Search Box" at bounding box center [765, 19] width 13 height 13
click at [718, 19] on input "Search Input" at bounding box center [684, 19] width 135 height 11
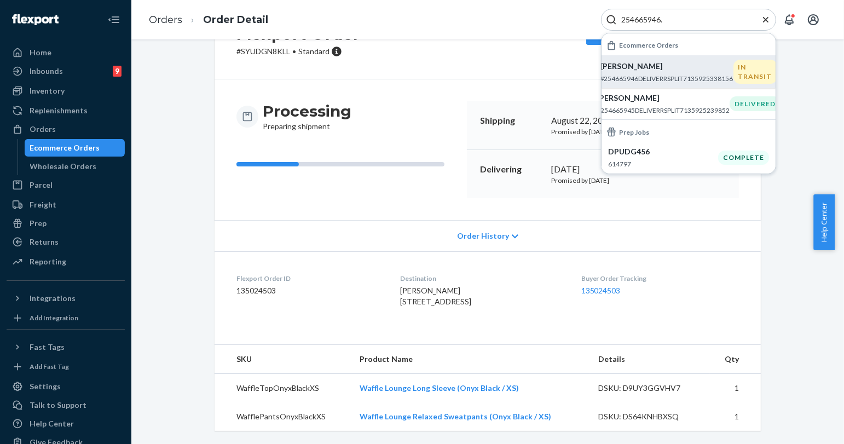
click at [657, 80] on p "#254665946DELIVERRSPLIT7135925338156" at bounding box center [667, 78] width 133 height 9
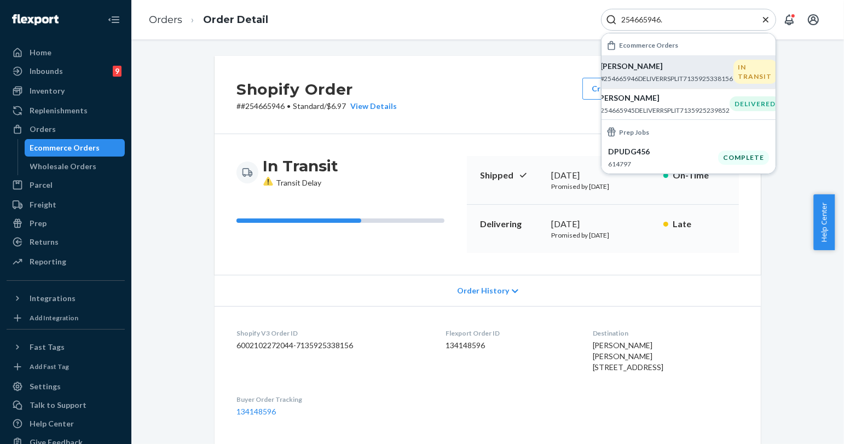
click at [649, 16] on input "254665946." at bounding box center [684, 19] width 135 height 11
paste input "3280410"
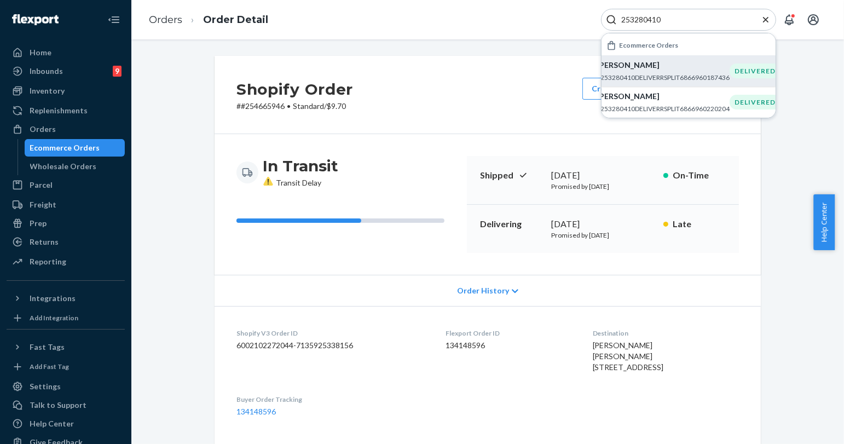
type input "253280410"
click at [660, 74] on p "#253280410DELIVERRSPLIT6866960187436" at bounding box center [663, 77] width 133 height 9
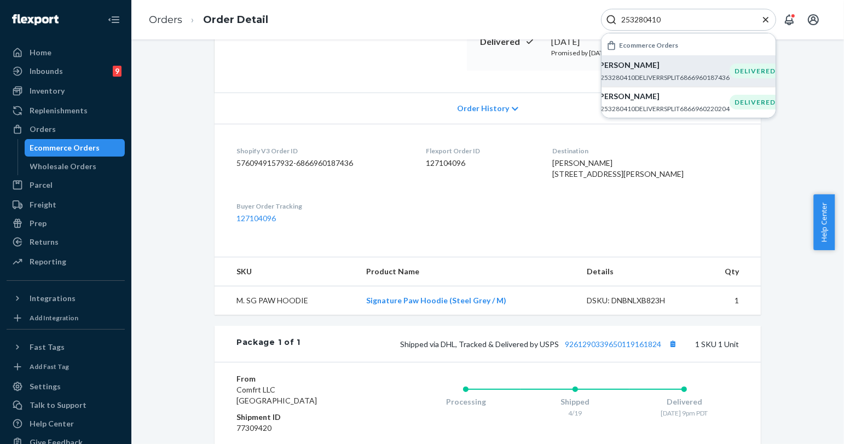
scroll to position [61, 0]
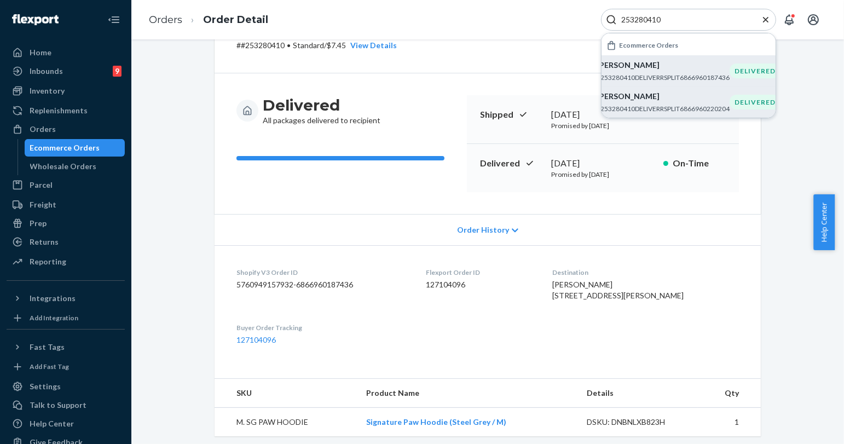
click at [647, 91] on p "[PERSON_NAME]" at bounding box center [663, 96] width 133 height 11
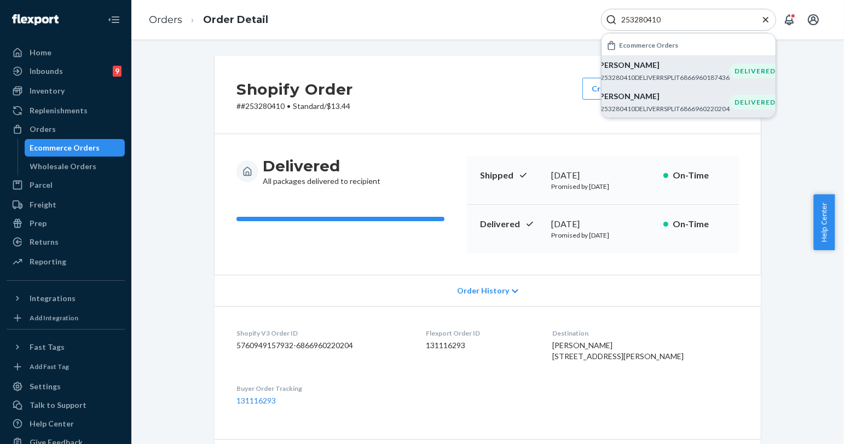
click at [768, 23] on icon "Close Search" at bounding box center [766, 19] width 11 height 11
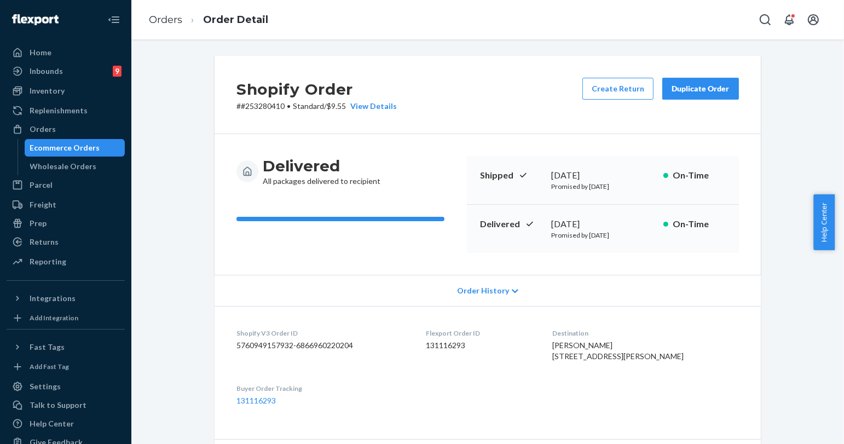
click at [701, 87] on div "Duplicate Order" at bounding box center [701, 88] width 58 height 11
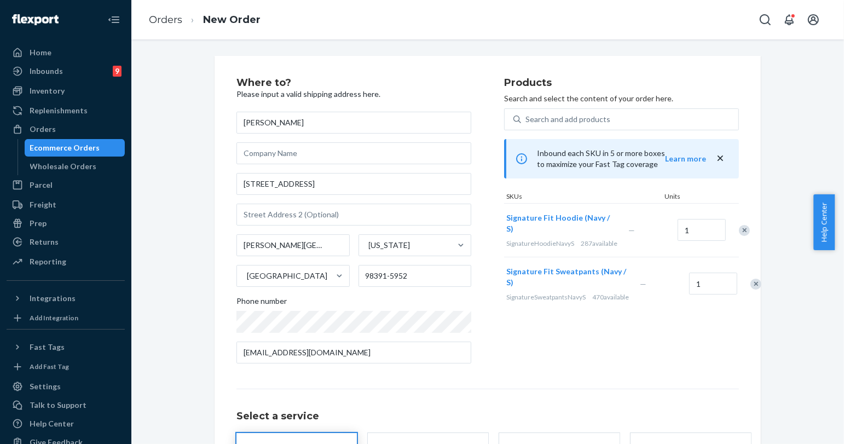
click at [739, 236] on div "Remove Item" at bounding box center [744, 230] width 11 height 11
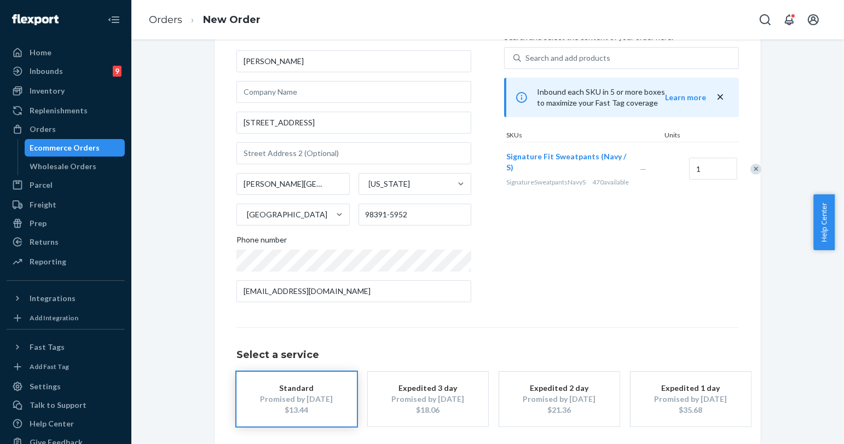
scroll to position [110, 0]
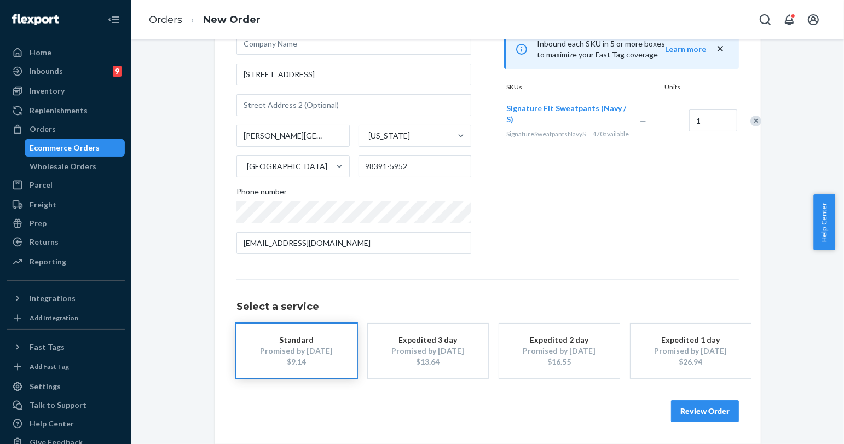
click at [714, 406] on button "Review Order" at bounding box center [705, 411] width 68 height 22
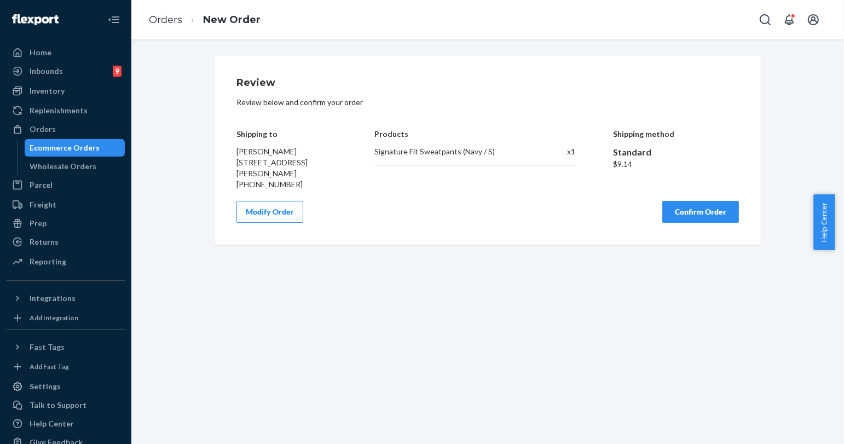
click at [678, 223] on button "Confirm Order" at bounding box center [701, 212] width 77 height 22
